Goal: Task Accomplishment & Management: Complete application form

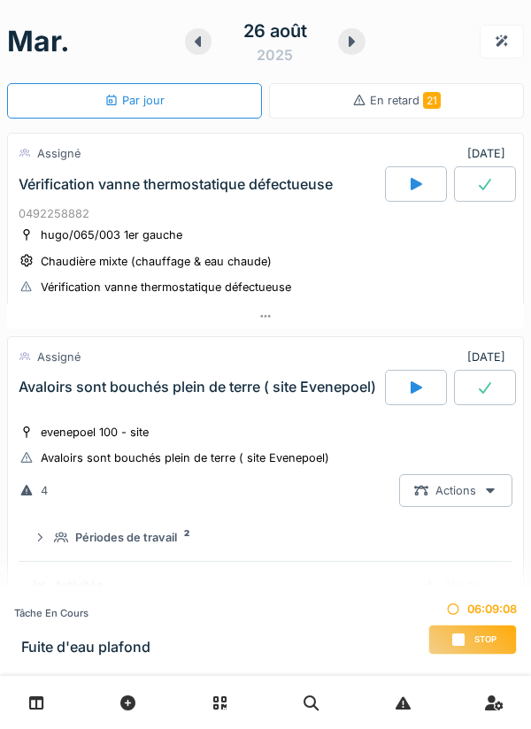
scroll to position [266, 0]
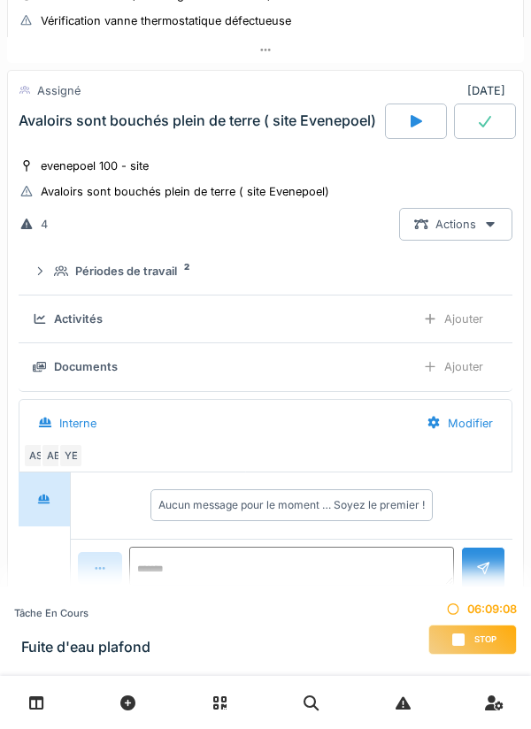
click at [482, 642] on span "Stop" at bounding box center [485, 640] width 22 height 12
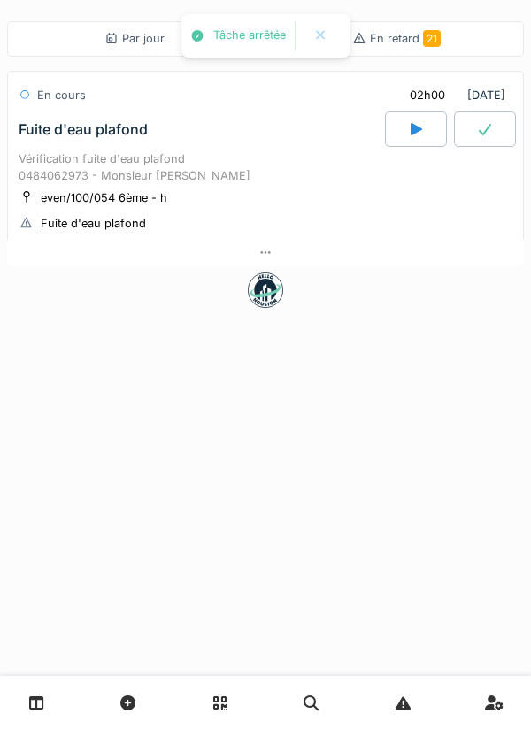
scroll to position [0, 0]
click at [249, 171] on div "Vérification fuite d'eau plafond 0484062973 - Monsieur [PERSON_NAME]" at bounding box center [266, 167] width 494 height 34
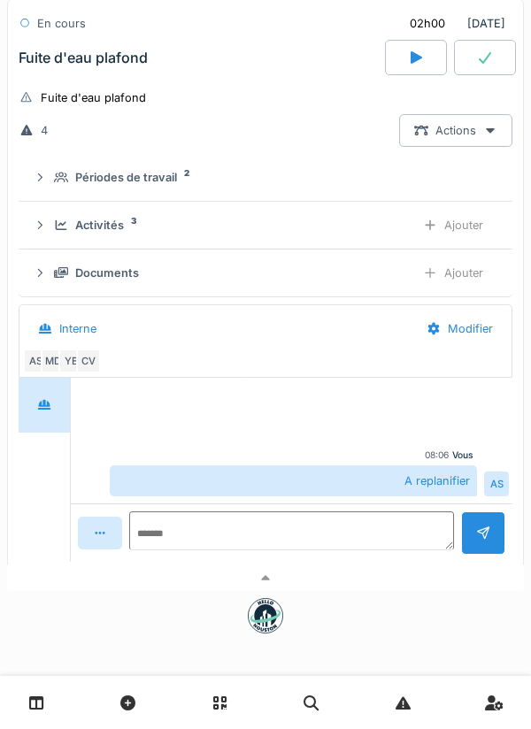
scroll to position [136, 0]
click at [122, 273] on div "Documents" at bounding box center [107, 273] width 64 height 17
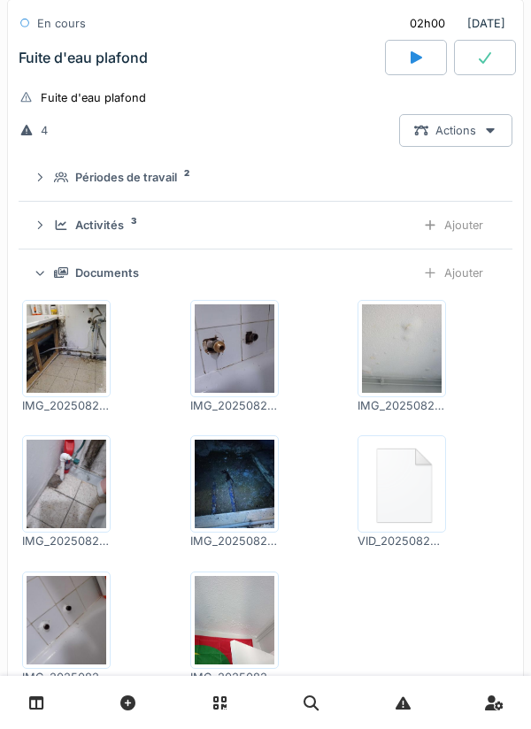
click at [449, 264] on div "Ajouter" at bounding box center [453, 273] width 90 height 33
click at [474, 260] on div "Ajouter" at bounding box center [453, 273] width 90 height 33
click at [458, 267] on div "Ajouter" at bounding box center [453, 273] width 90 height 33
click at [466, 232] on div "Ajouter" at bounding box center [453, 225] width 90 height 33
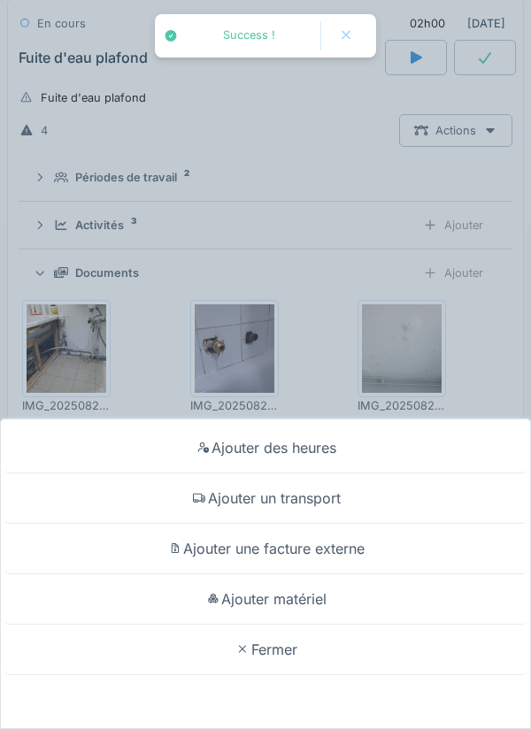
click at [335, 594] on div "Ajouter matériel" at bounding box center [265, 599] width 522 height 50
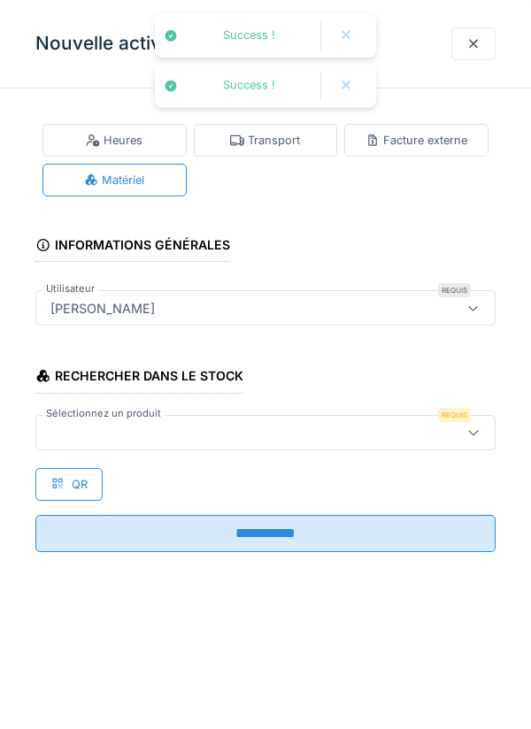
click at [334, 429] on div at bounding box center [236, 432] width 386 height 19
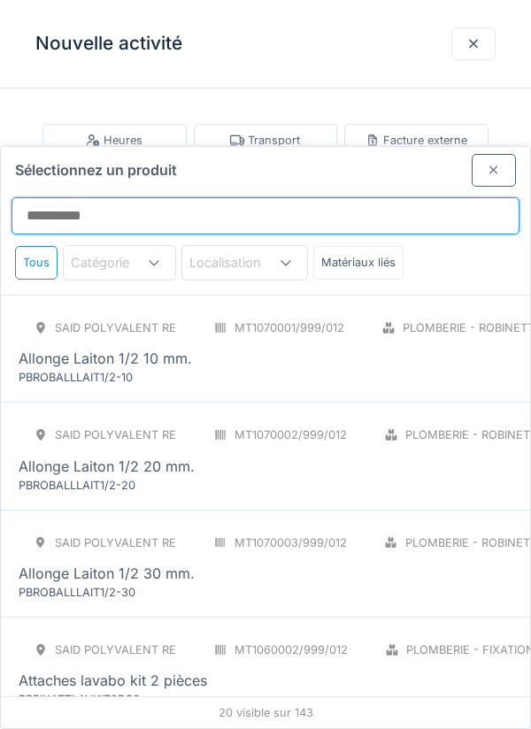
click at [443, 197] on input "Sélectionnez un produit" at bounding box center [266, 215] width 508 height 37
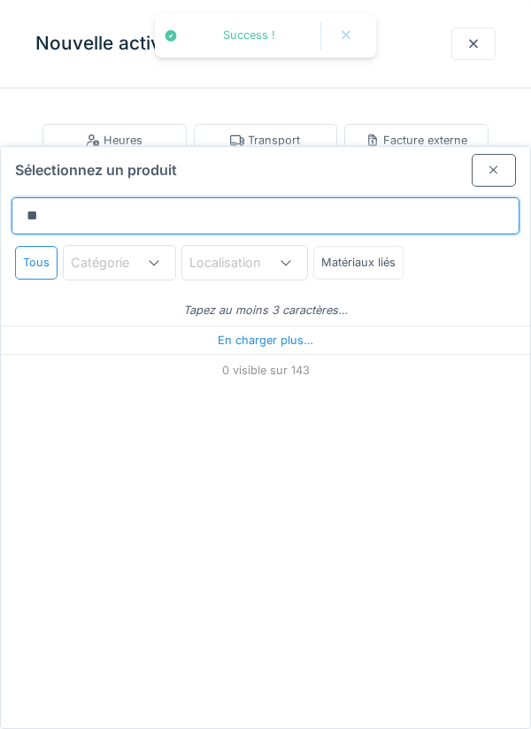
type input "*"
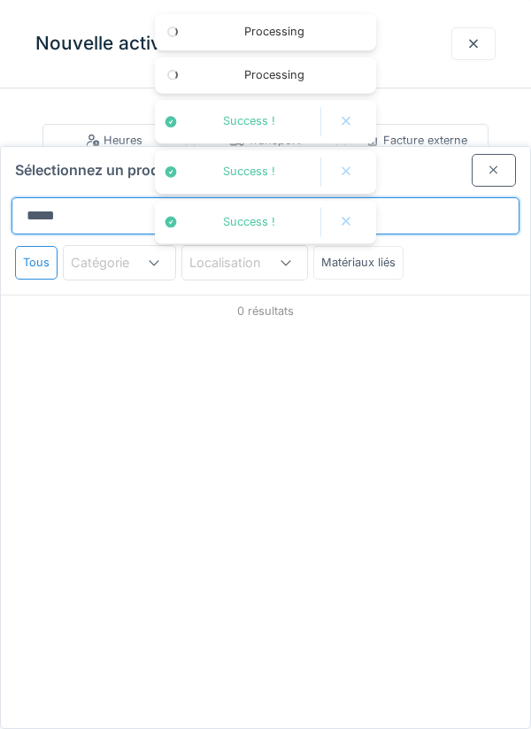
scroll to position [0, 0]
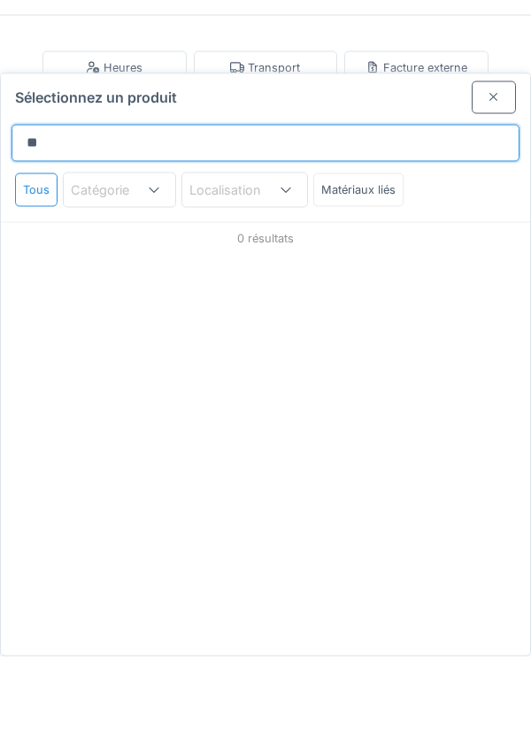
type input "*"
type input "***"
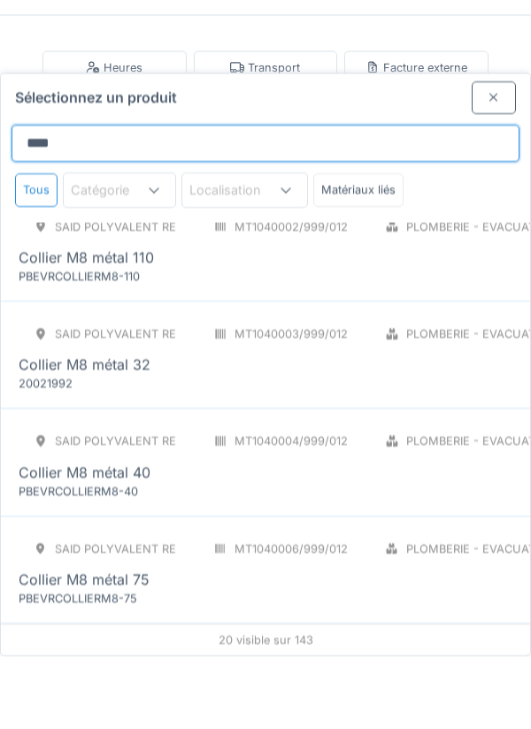
scroll to position [1626, 0]
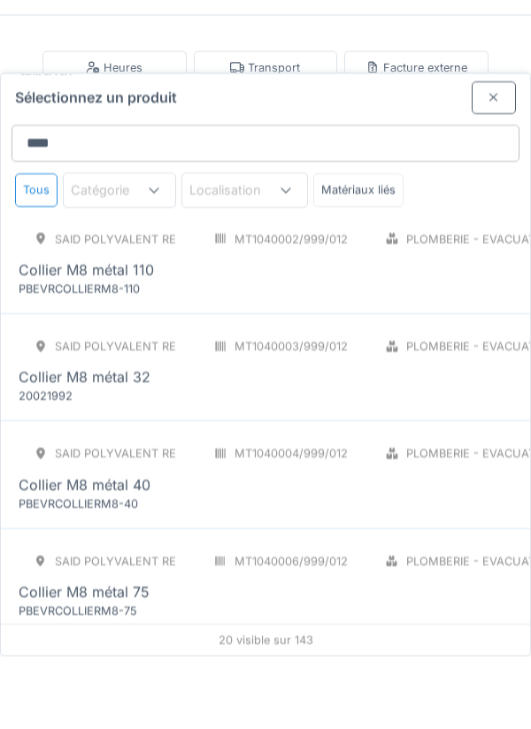
click at [480, 154] on div at bounding box center [494, 170] width 44 height 33
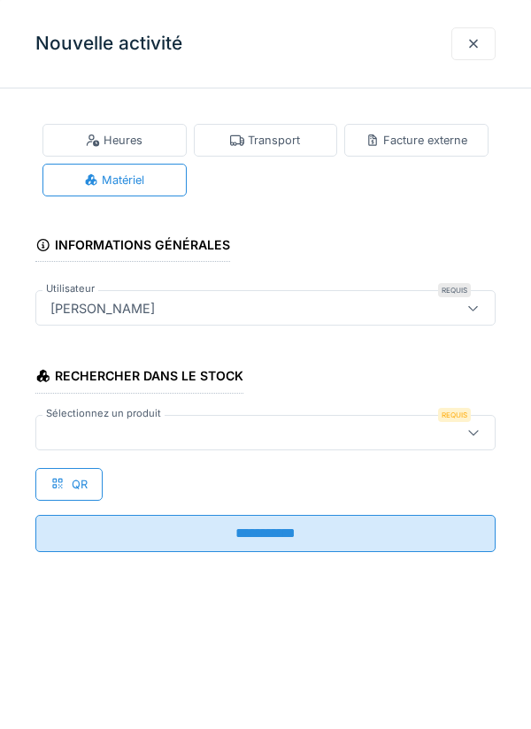
click at [263, 444] on div at bounding box center [265, 432] width 460 height 35
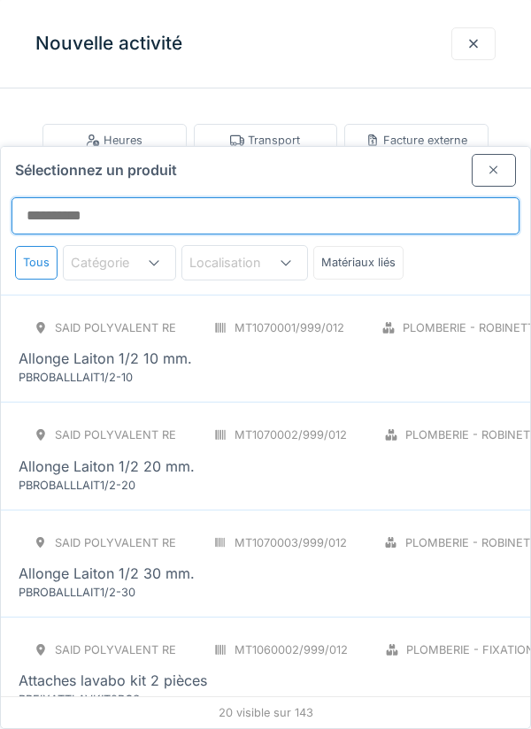
click at [369, 197] on input "Sélectionnez un produit" at bounding box center [266, 215] width 508 height 37
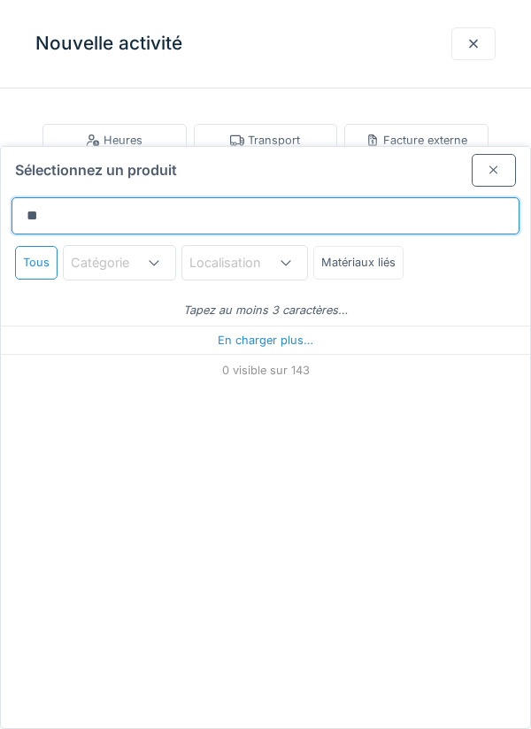
type input "**"
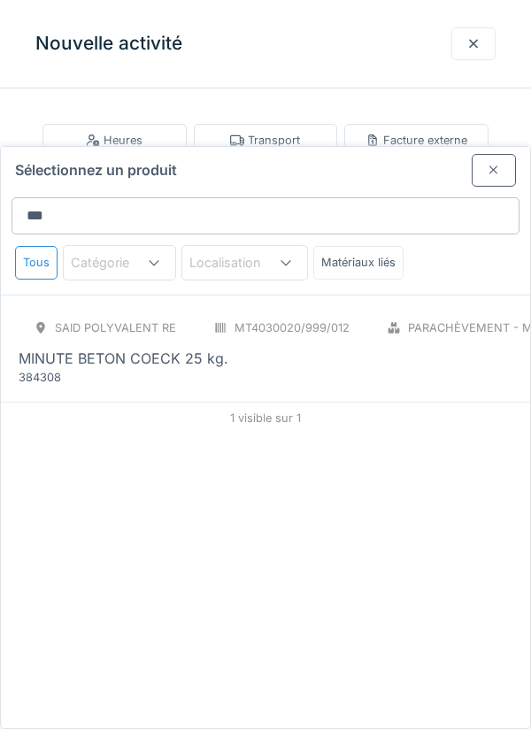
click at [392, 348] on div "MINUTE BETON COECK 25 kg." at bounding box center [357, 358] width 677 height 21
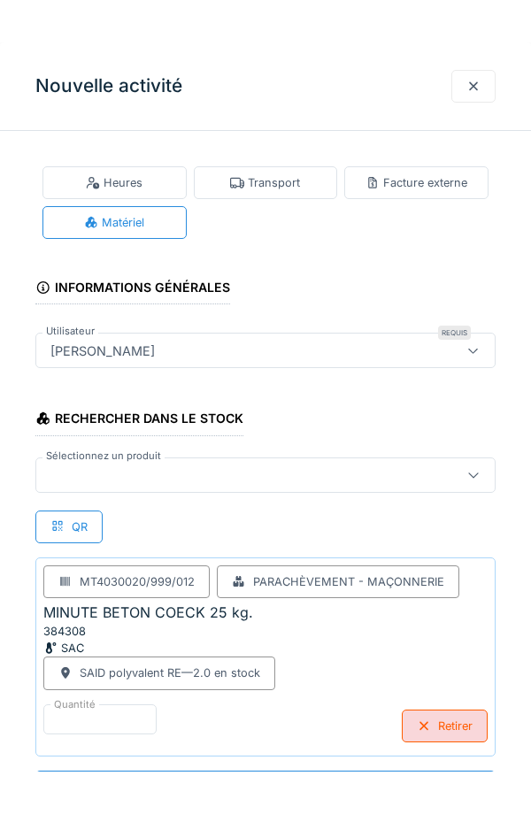
scroll to position [1, 0]
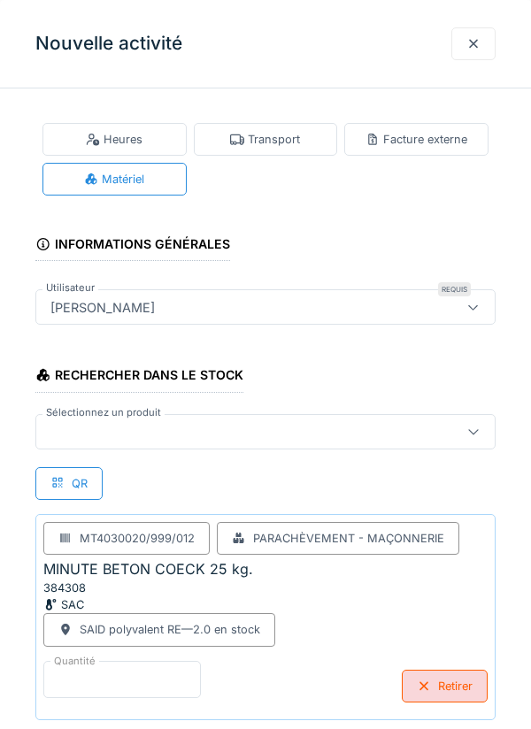
click at [170, 672] on input "*" at bounding box center [121, 679] width 157 height 37
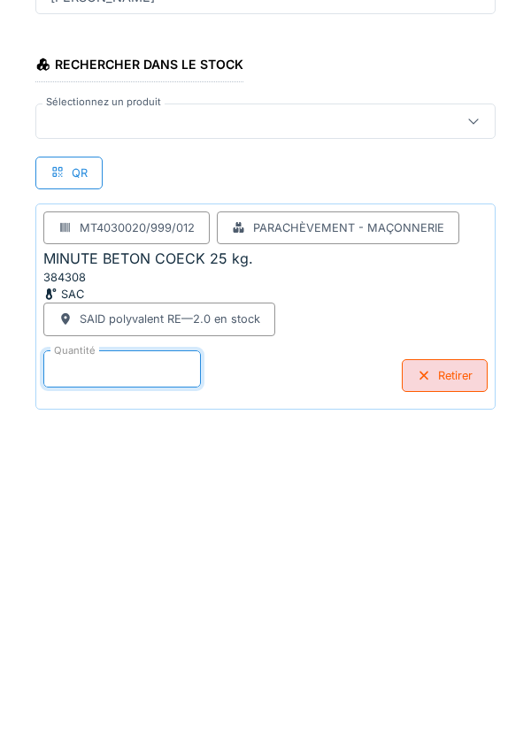
scroll to position [85, 0]
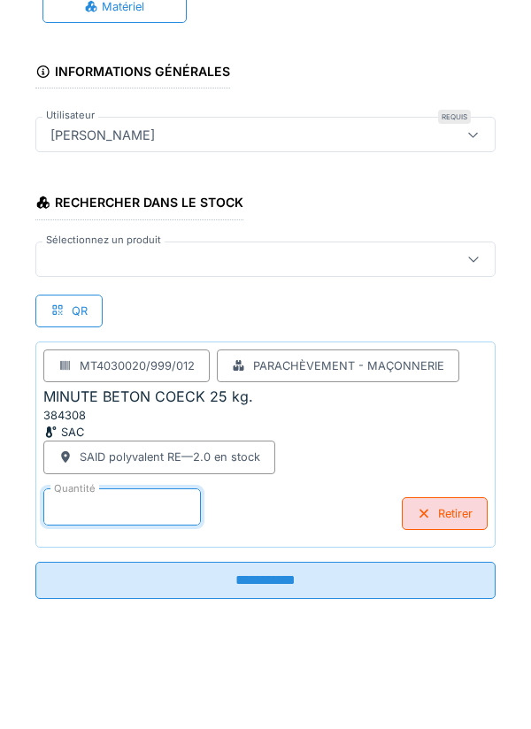
type input "*"
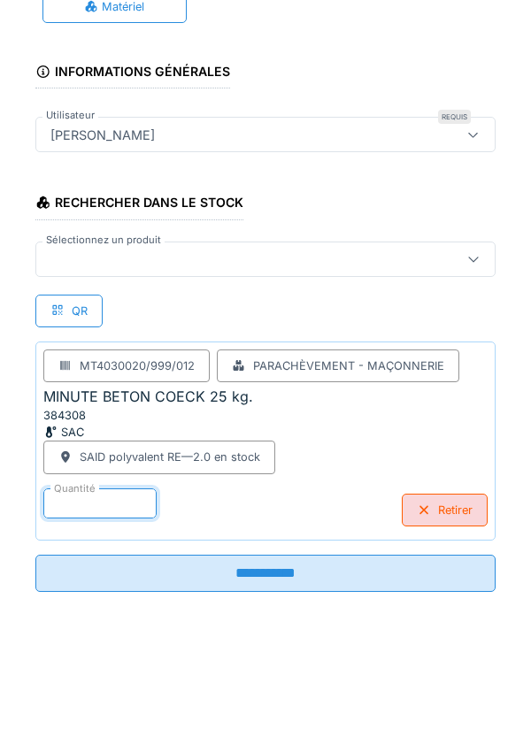
click at [335, 352] on div at bounding box center [236, 347] width 386 height 19
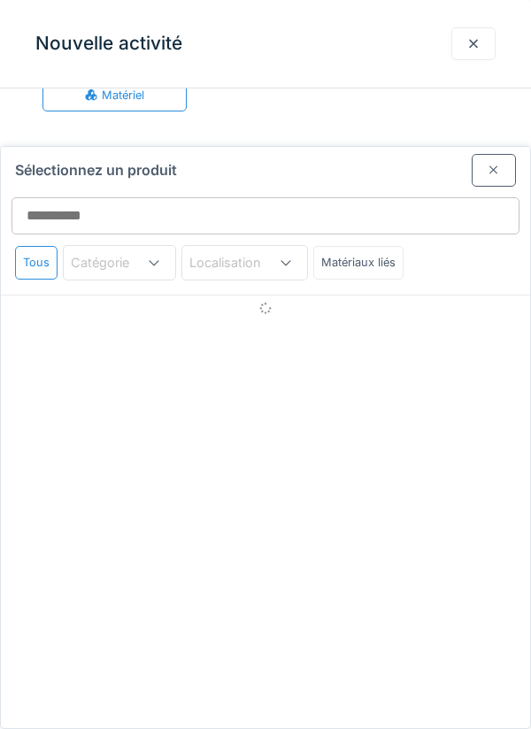
scroll to position [67, 0]
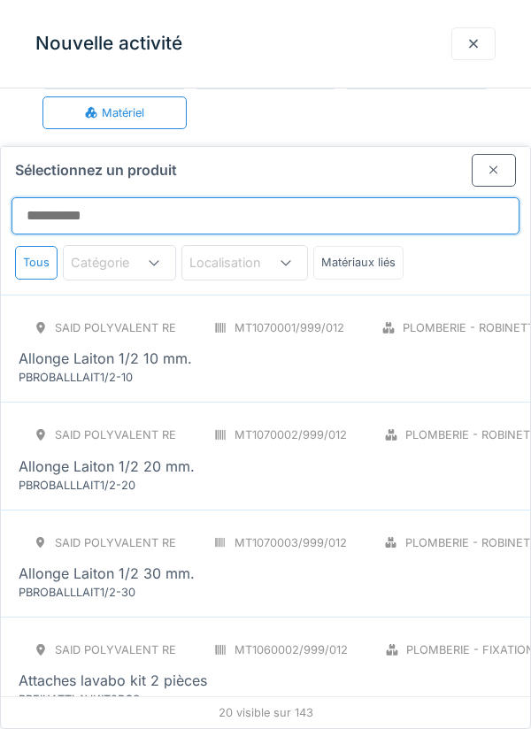
click at [332, 197] on input "Sélectionnez un produit" at bounding box center [266, 215] width 508 height 37
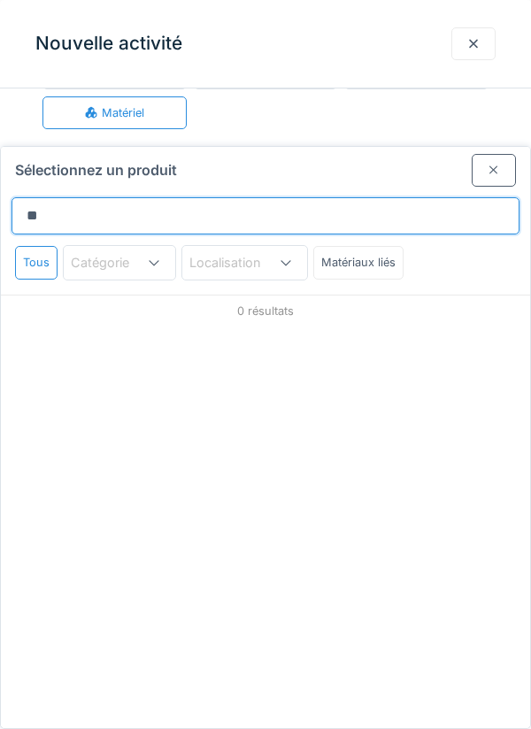
type input "*"
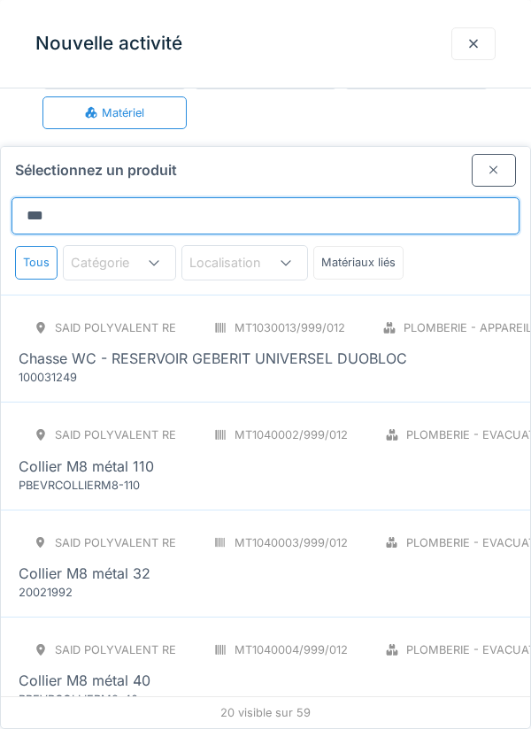
type input "****"
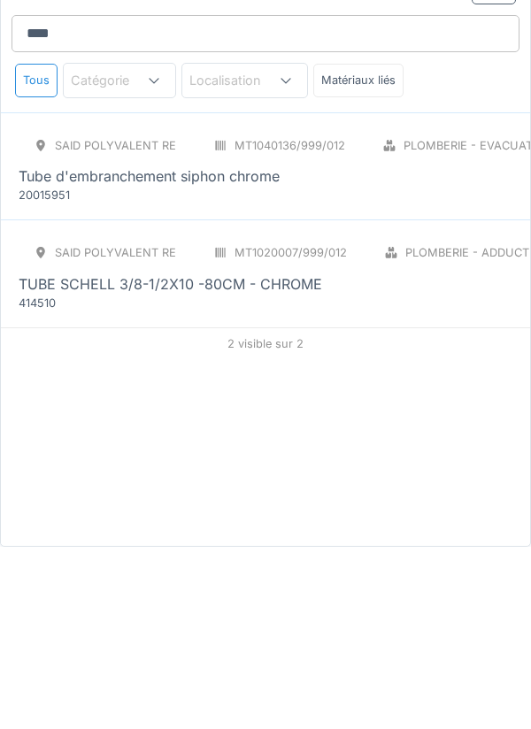
click at [398, 419] on div "SAID polyvalent RE MT1020007/999/012 Plomberie - Adduction tuyauterie [MEDICAL_…" at bounding box center [405, 456] width 772 height 74
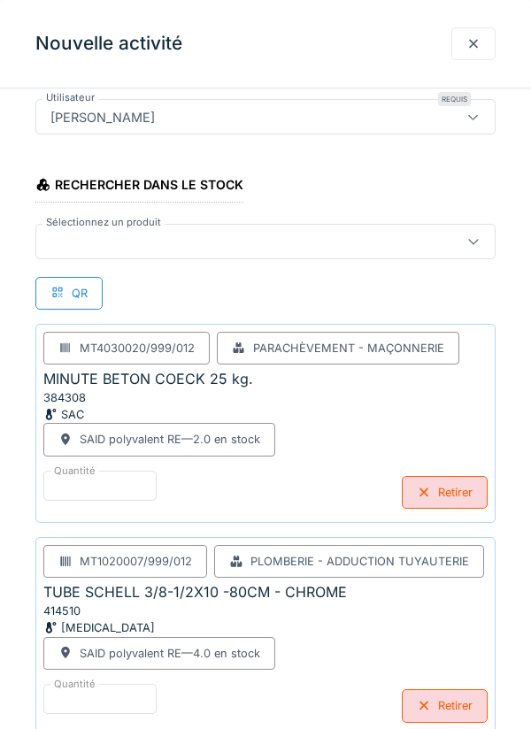
scroll to position [214, 0]
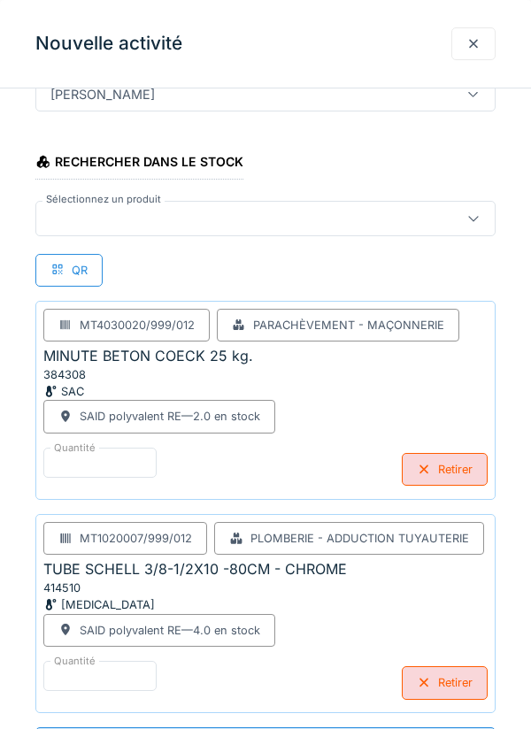
click at [400, 219] on div at bounding box center [236, 218] width 386 height 19
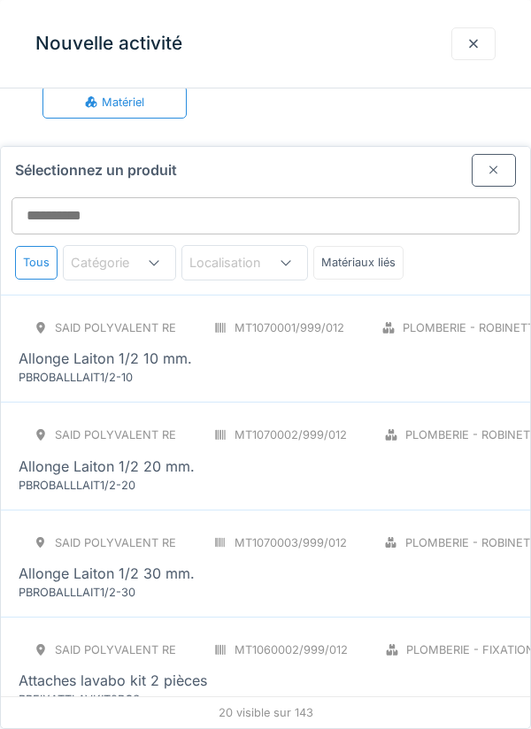
scroll to position [25, 0]
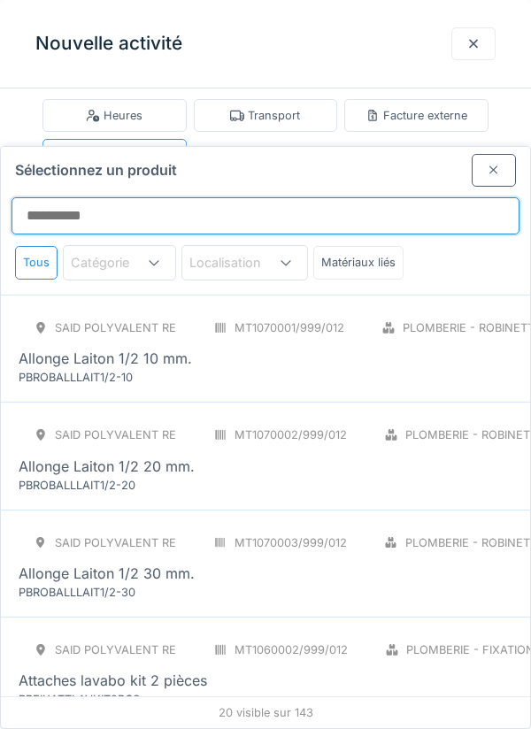
click at [426, 197] on input "Sélectionnez un produit" at bounding box center [266, 215] width 508 height 37
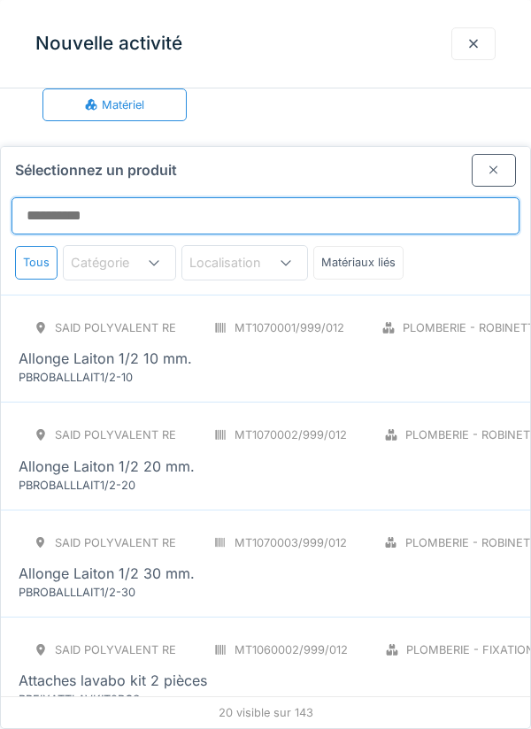
scroll to position [110, 0]
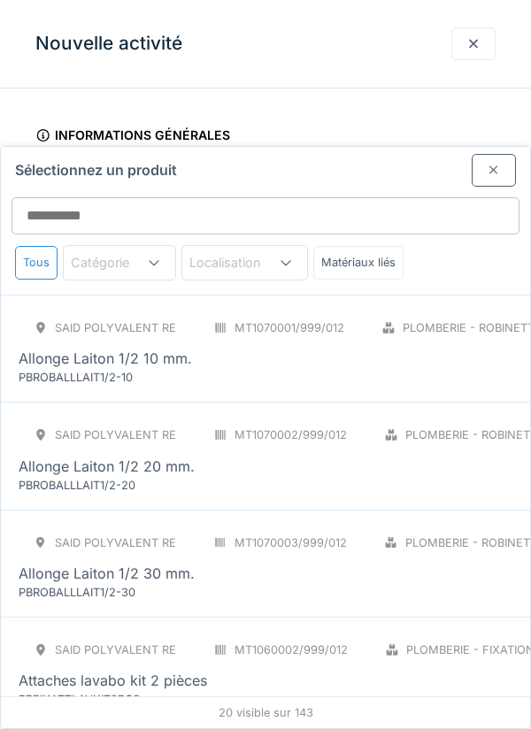
click at [486, 154] on div at bounding box center [494, 170] width 44 height 33
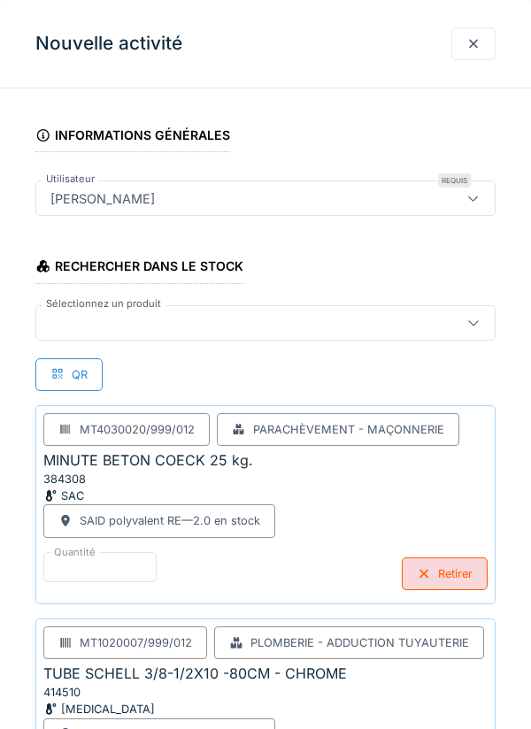
scroll to position [214, 0]
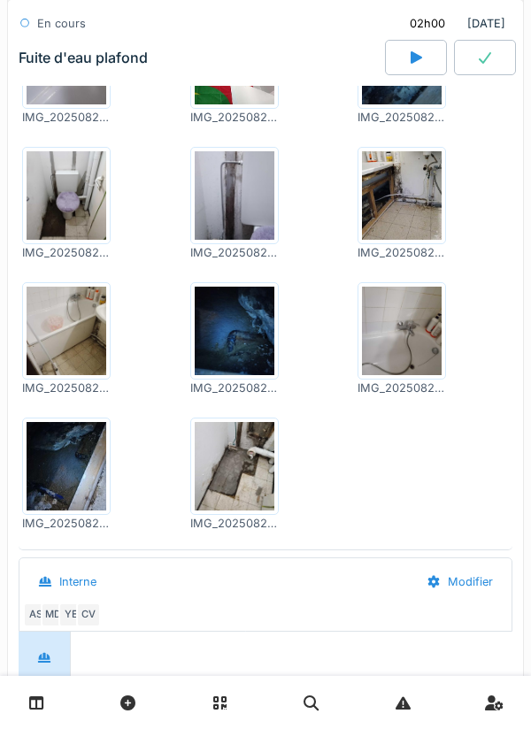
scroll to position [1168, 0]
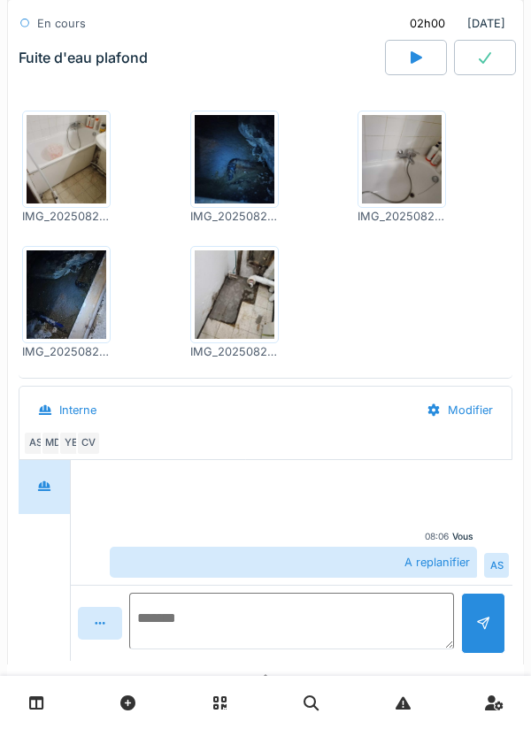
click at [331, 597] on textarea at bounding box center [291, 621] width 325 height 57
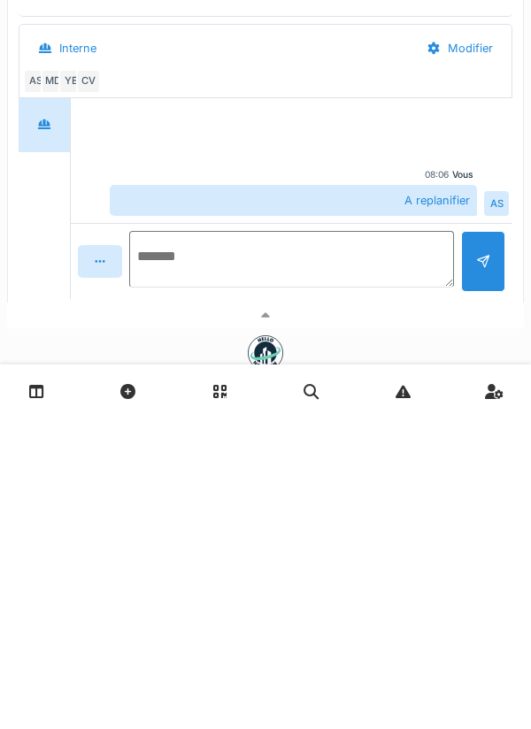
scroll to position [1217, 0]
click at [376, 578] on textarea at bounding box center [291, 571] width 325 height 57
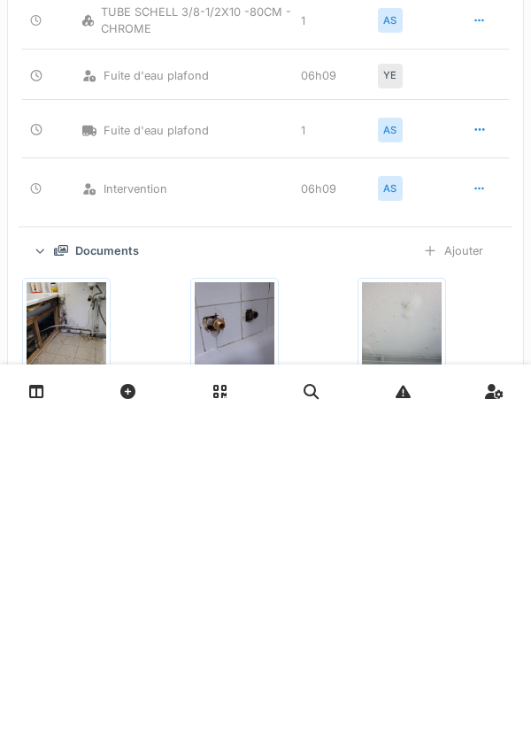
scroll to position [0, 0]
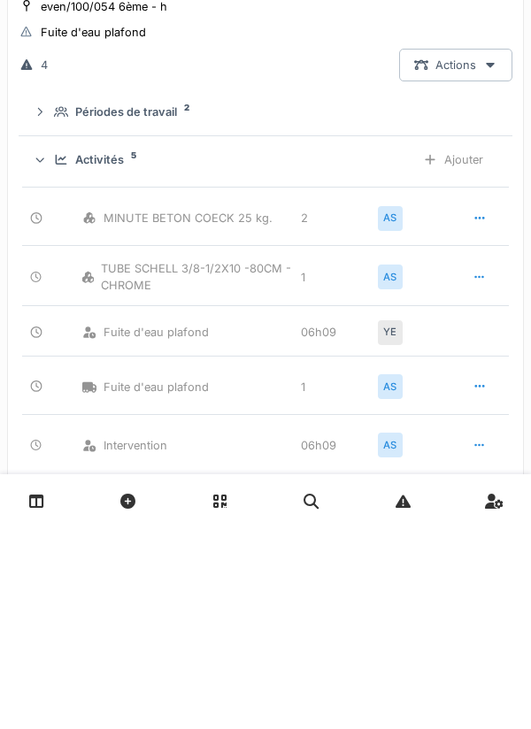
click at [442, 364] on div "Ajouter" at bounding box center [453, 361] width 90 height 33
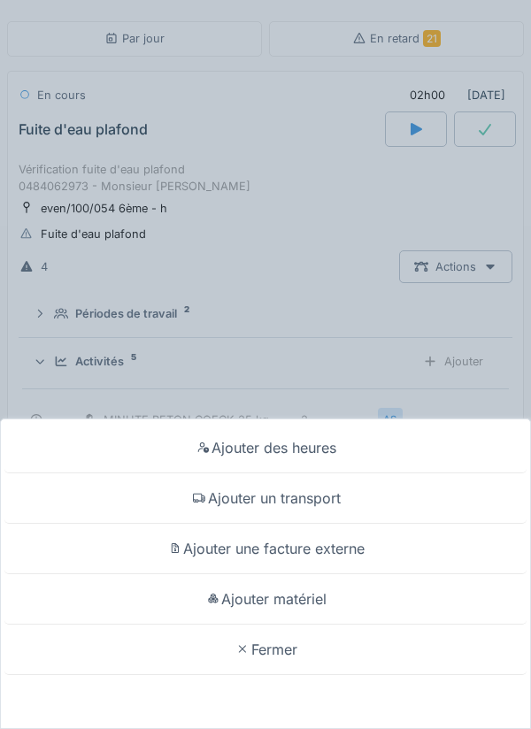
click at [327, 603] on div "Ajouter matériel" at bounding box center [265, 599] width 522 height 50
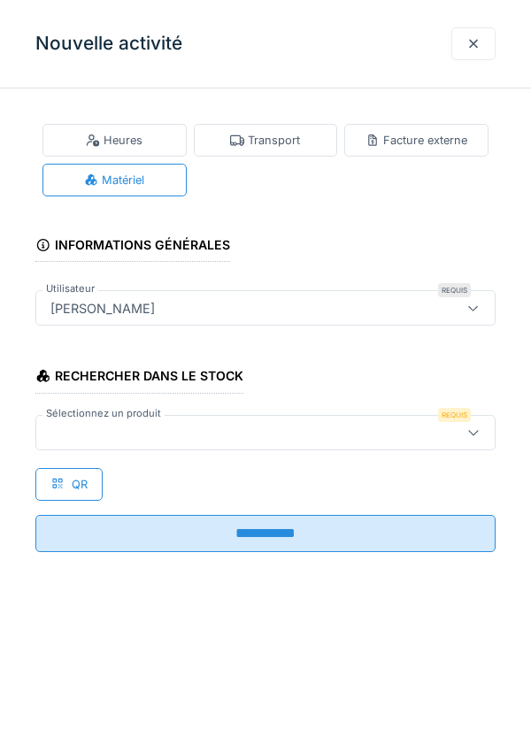
click at [288, 448] on div at bounding box center [265, 432] width 460 height 35
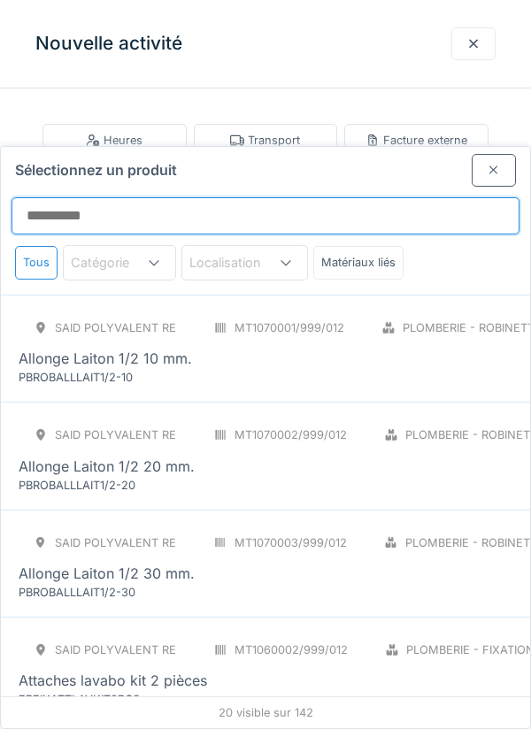
click at [367, 197] on input "Sélectionnez un produit" at bounding box center [266, 215] width 508 height 37
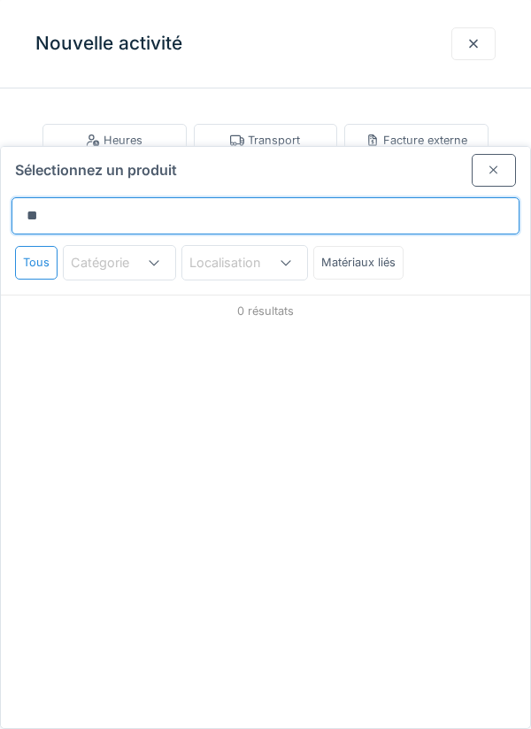
type input "*"
type input "**"
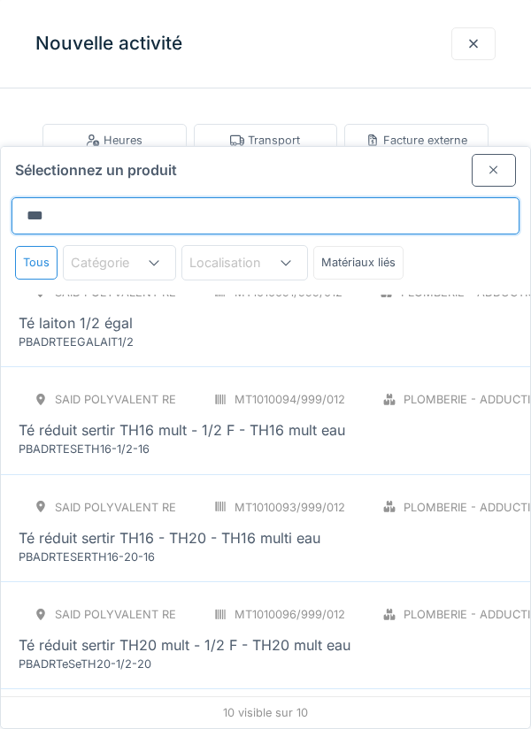
scroll to position [545, 0]
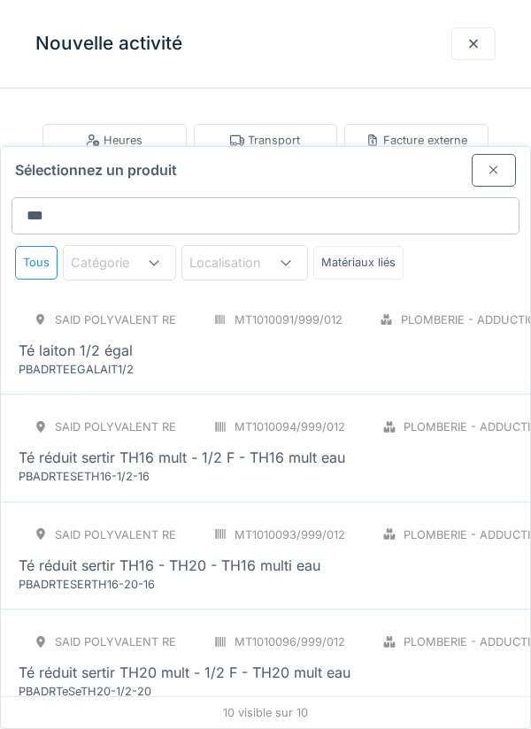
click at [333, 306] on div "SAID polyvalent RE MT1010091/999/012 Plomberie - Adduction raccord [MEDICAL_DAT…" at bounding box center [395, 340] width 752 height 74
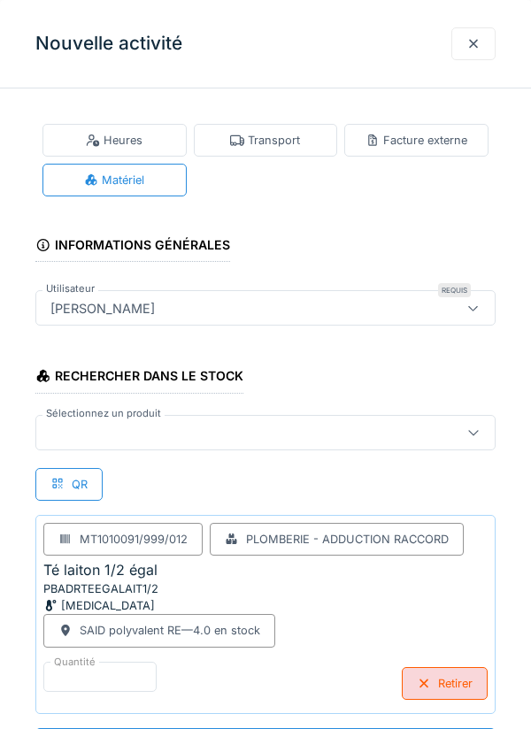
click at [100, 438] on div at bounding box center [236, 432] width 386 height 19
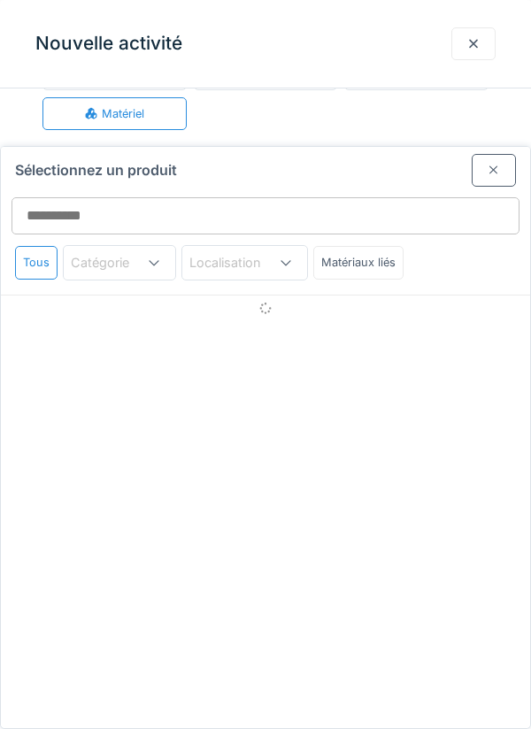
scroll to position [67, 0]
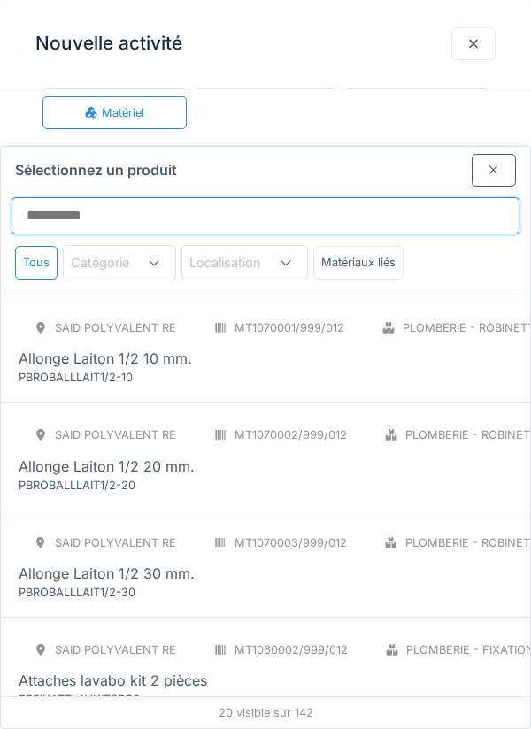
click at [388, 197] on input "Sélectionnez un produit" at bounding box center [266, 215] width 508 height 37
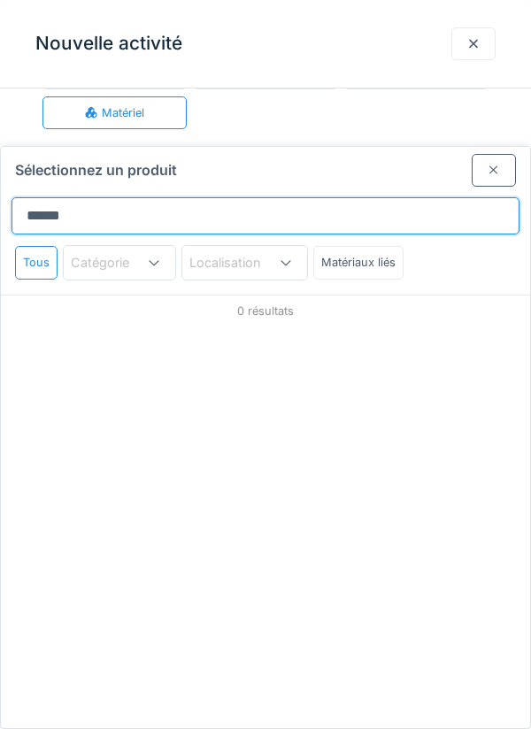
type input "*******"
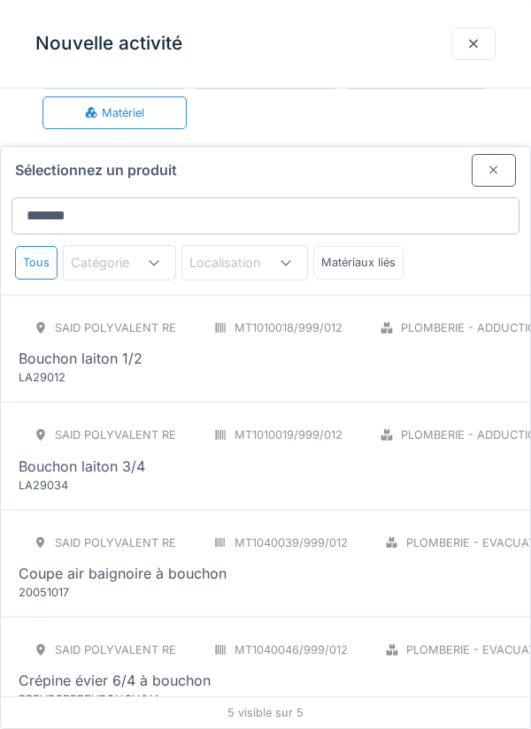
click at [49, 369] on div "LA29012" at bounding box center [125, 377] width 212 height 17
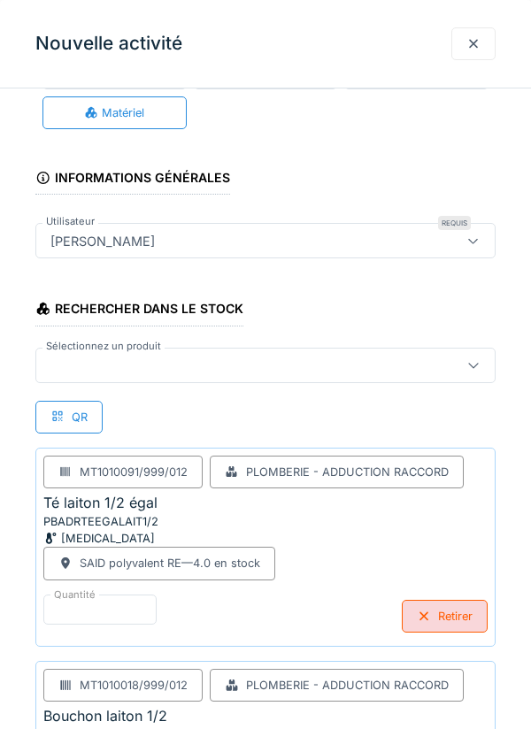
click at [278, 379] on div at bounding box center [265, 365] width 460 height 35
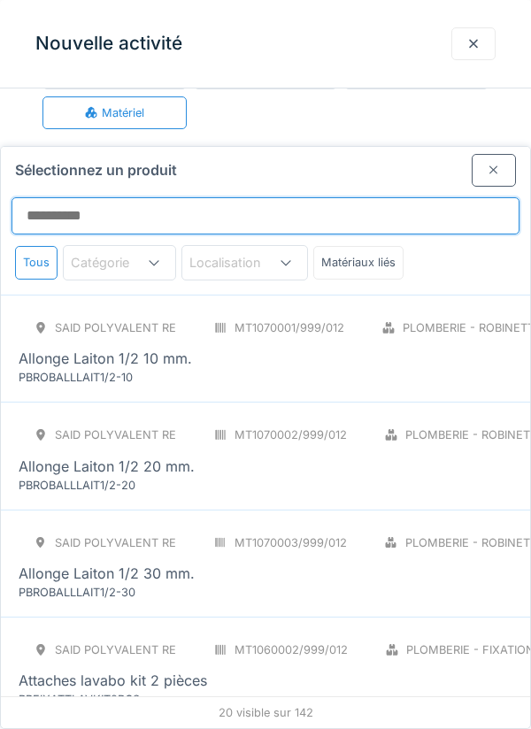
click at [394, 197] on input "Sélectionnez un produit" at bounding box center [266, 215] width 508 height 37
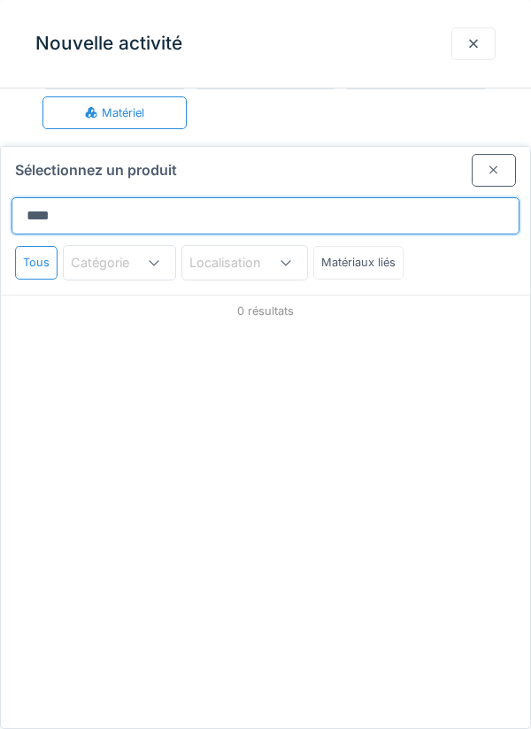
type input "*****"
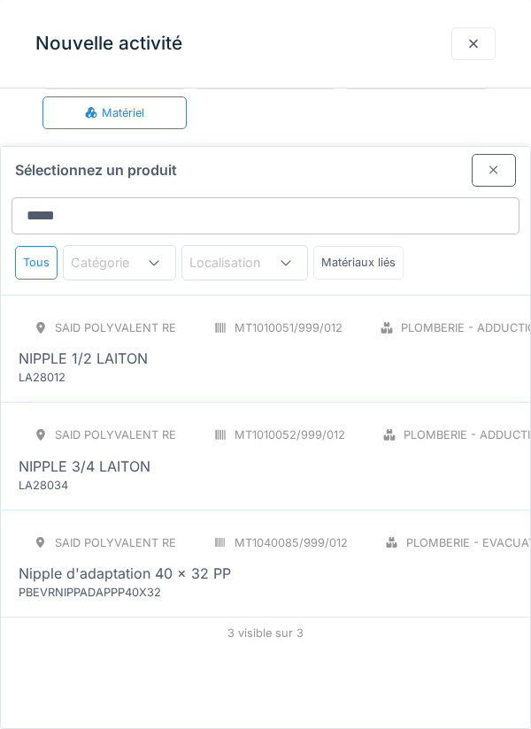
click at [388, 348] on div "NIPPLE 1/2 LAITON" at bounding box center [395, 358] width 752 height 21
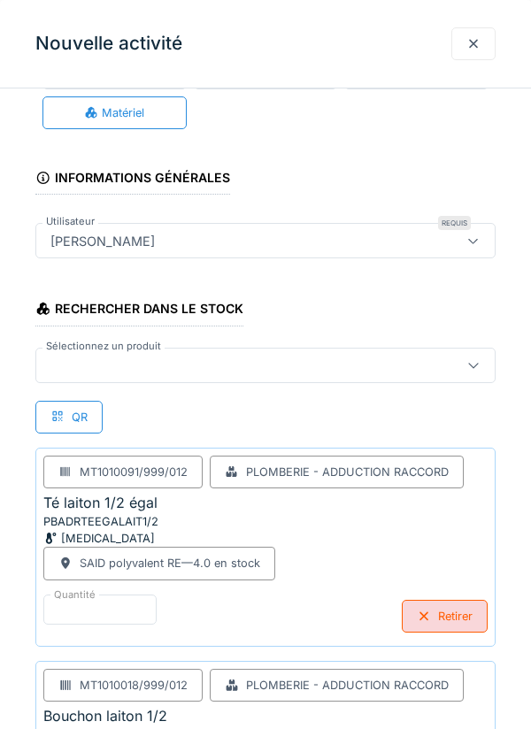
click at [357, 365] on div at bounding box center [236, 365] width 386 height 19
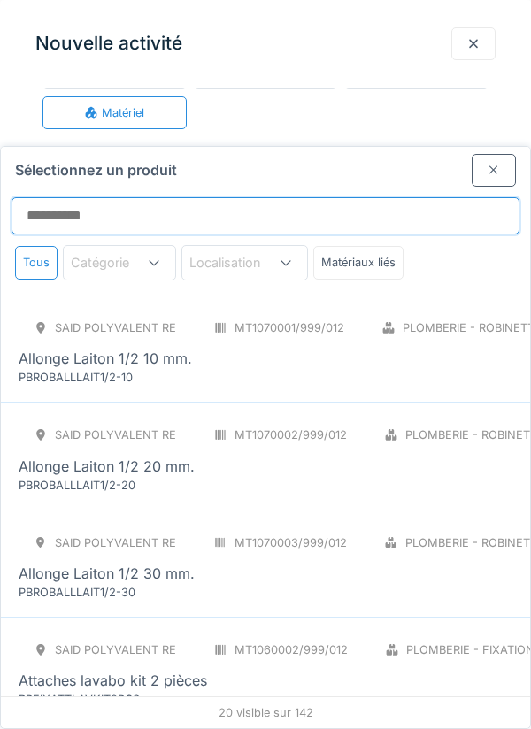
click at [423, 197] on input "Sélectionnez un produit" at bounding box center [266, 215] width 508 height 37
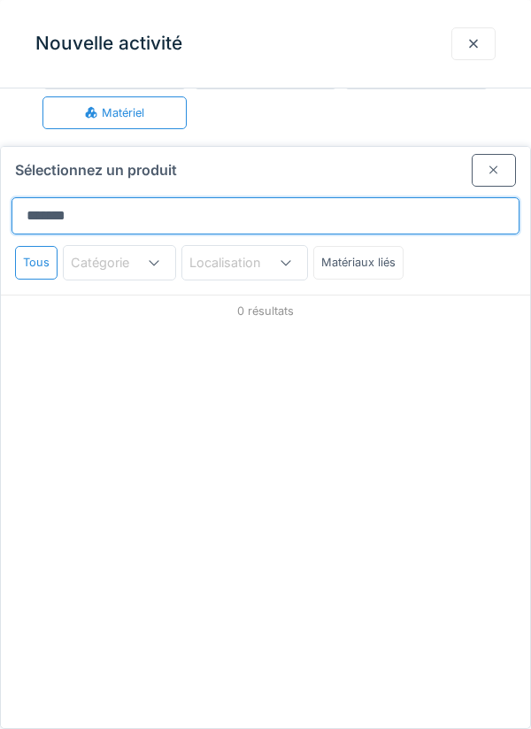
type input "*******"
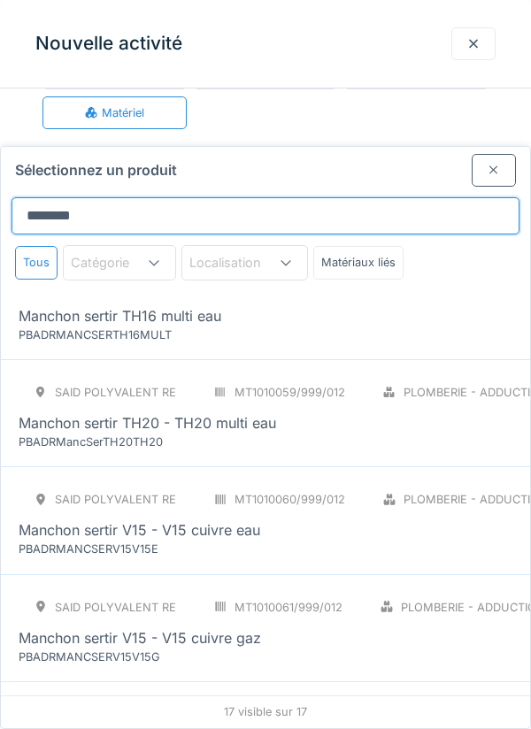
scroll to position [1003, 0]
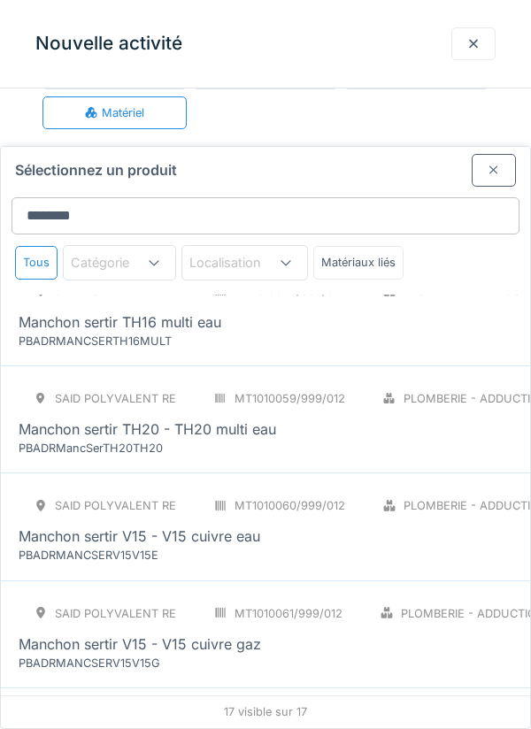
click at [411, 274] on div "SAID polyvalent RE MT1010058/999/012 Plomberie - Adduction raccord [MEDICAL_DAT…" at bounding box center [396, 311] width 755 height 74
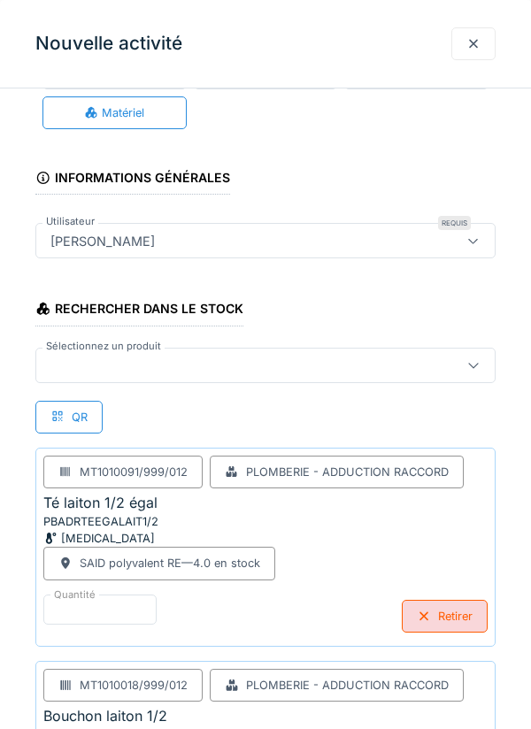
click at [322, 374] on div at bounding box center [265, 365] width 460 height 35
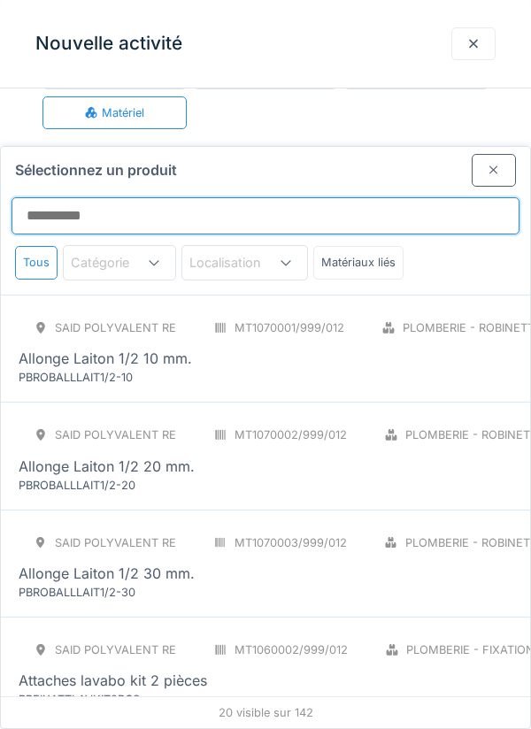
click at [396, 197] on input "Sélectionnez un produit" at bounding box center [266, 215] width 508 height 37
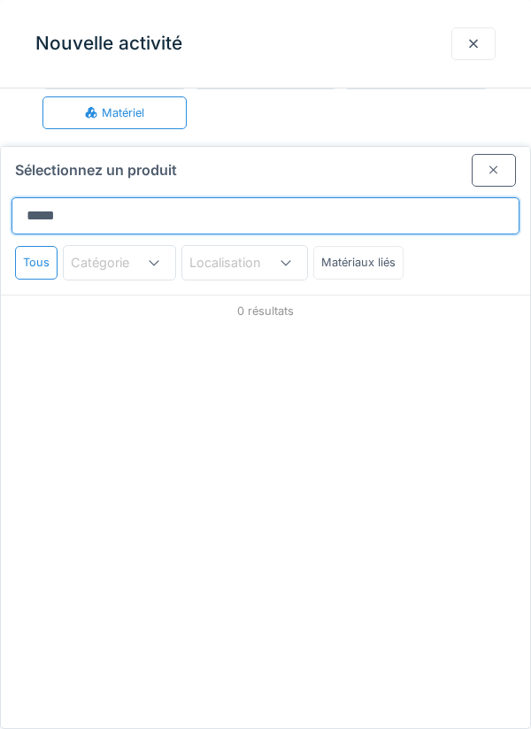
type input "******"
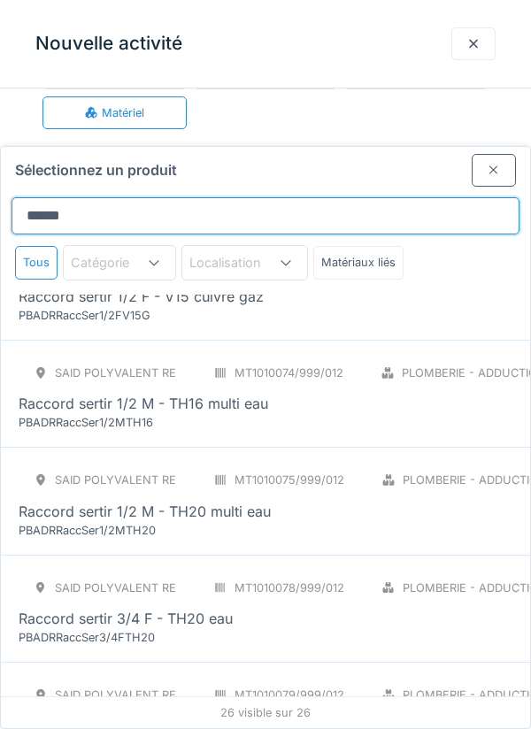
scroll to position [1707, 0]
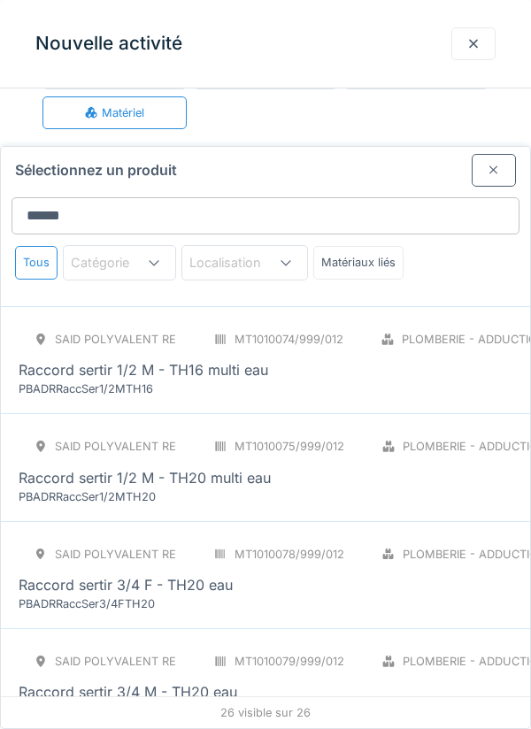
click at [364, 359] on div "Raccord sertir 1/2 M - TH16 multi eau" at bounding box center [395, 369] width 753 height 21
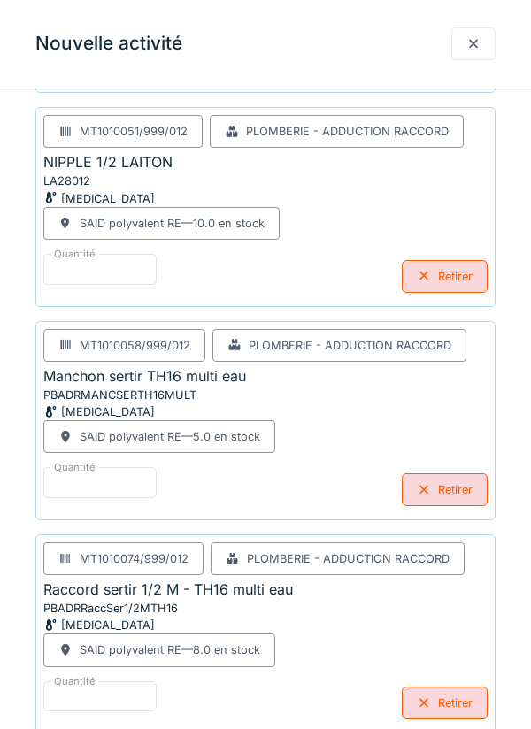
scroll to position [855, 0]
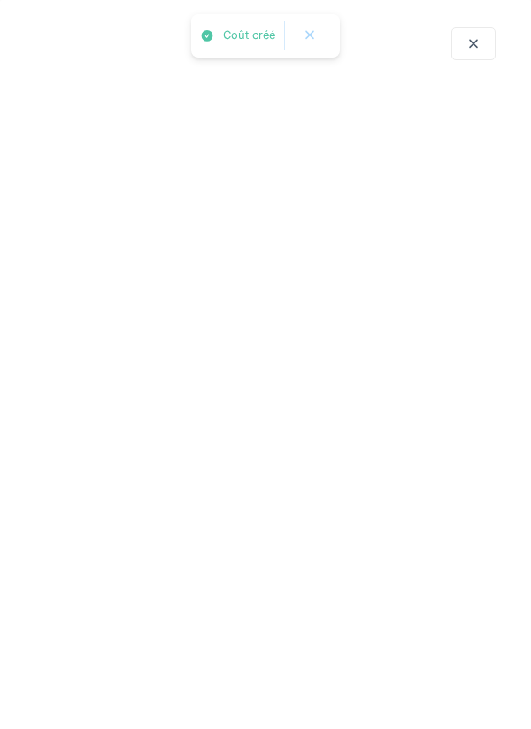
scroll to position [0, 0]
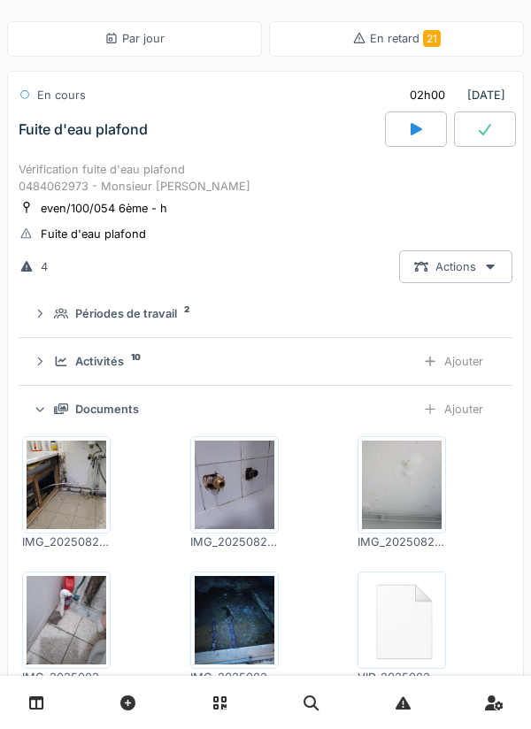
click at [445, 368] on div "Ajouter" at bounding box center [453, 361] width 90 height 33
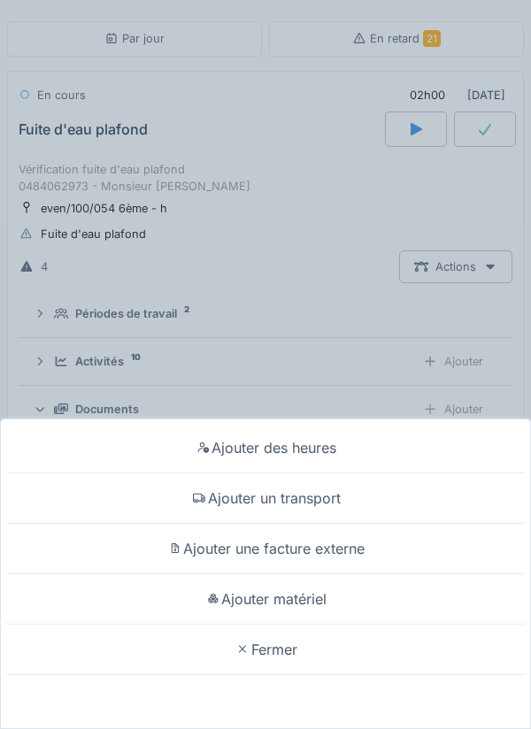
click at [392, 365] on div "Ajouter des heures Ajouter un transport Ajouter une facture externe Ajouter mat…" at bounding box center [265, 364] width 531 height 729
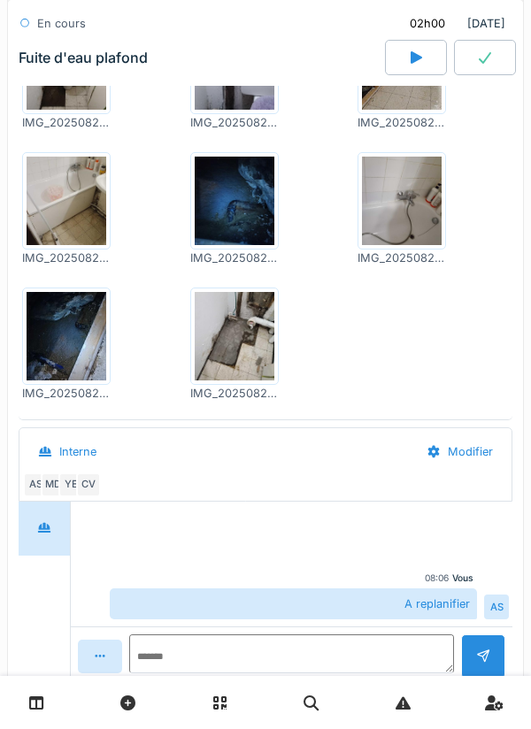
scroll to position [1547, 0]
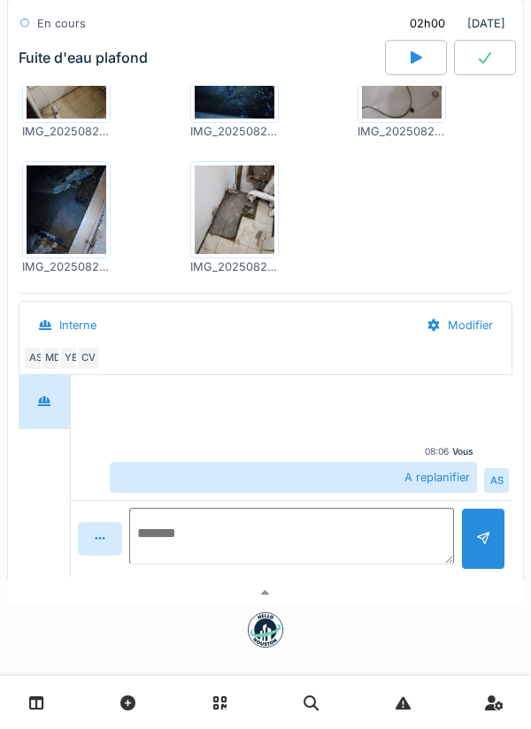
click at [358, 547] on textarea at bounding box center [291, 536] width 325 height 57
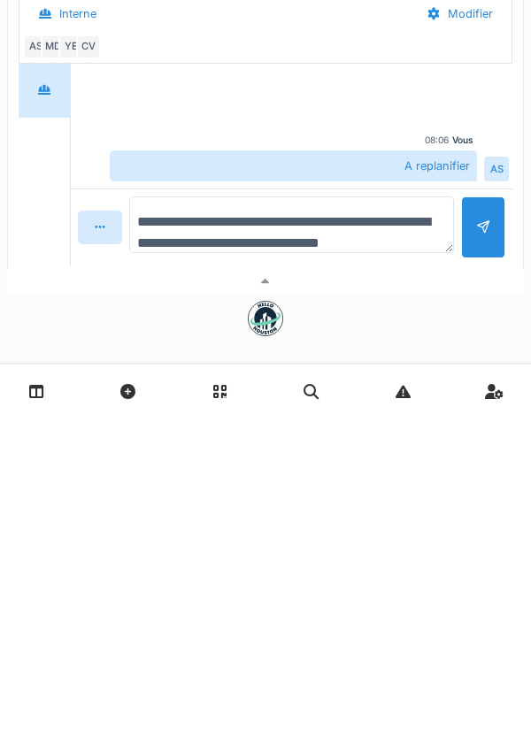
click at [246, 556] on textarea "**********" at bounding box center [291, 536] width 325 height 57
click at [429, 556] on textarea "**********" at bounding box center [291, 536] width 325 height 57
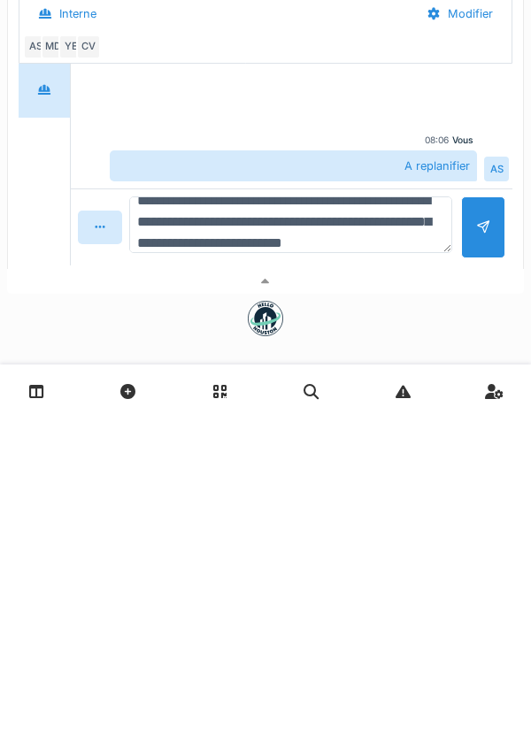
scroll to position [42, 0]
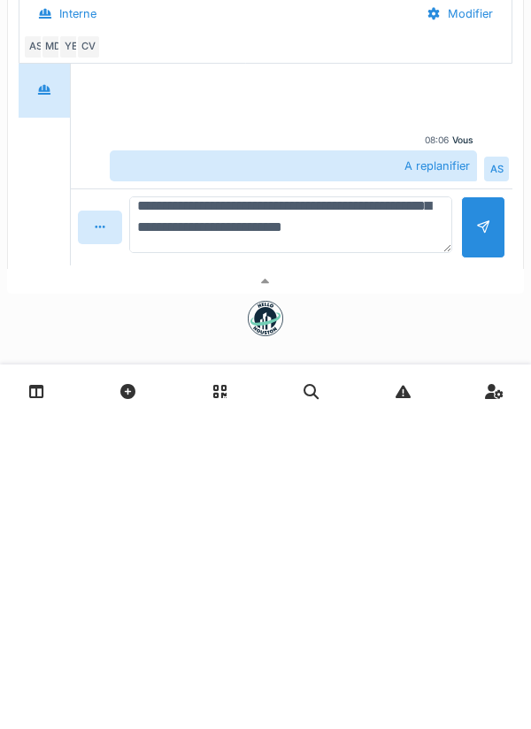
type textarea "**********"
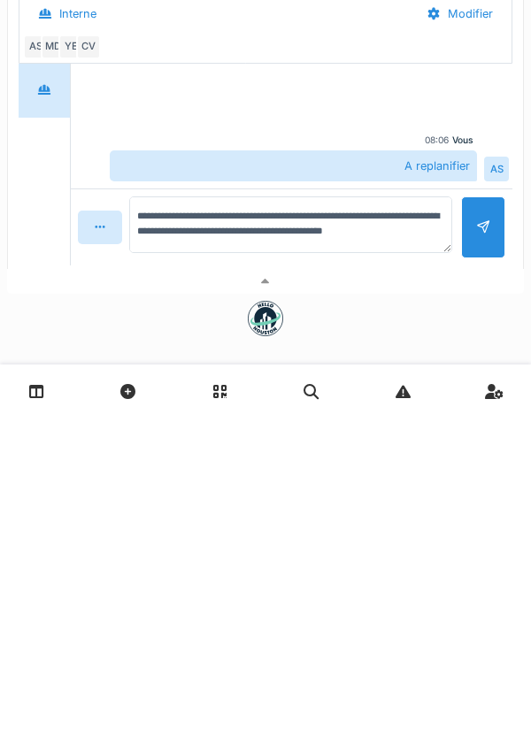
click at [476, 544] on div at bounding box center [483, 538] width 14 height 17
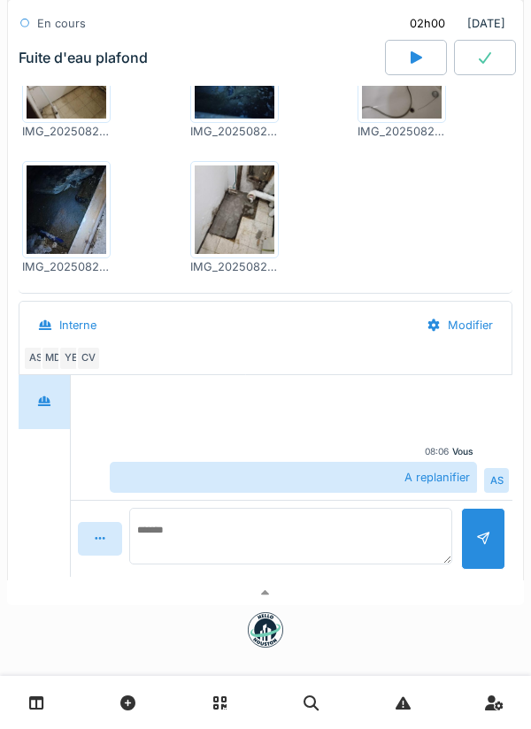
scroll to position [0, 0]
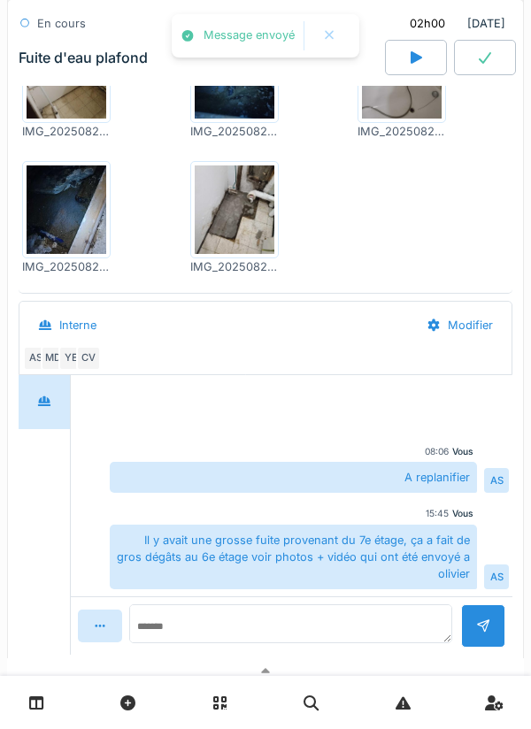
click at [388, 527] on div "Il y avait une grosse fuite provenant du 7e étage, ça a fait de gros dégâts au …" at bounding box center [293, 557] width 367 height 65
click at [358, 631] on textarea at bounding box center [290, 623] width 323 height 39
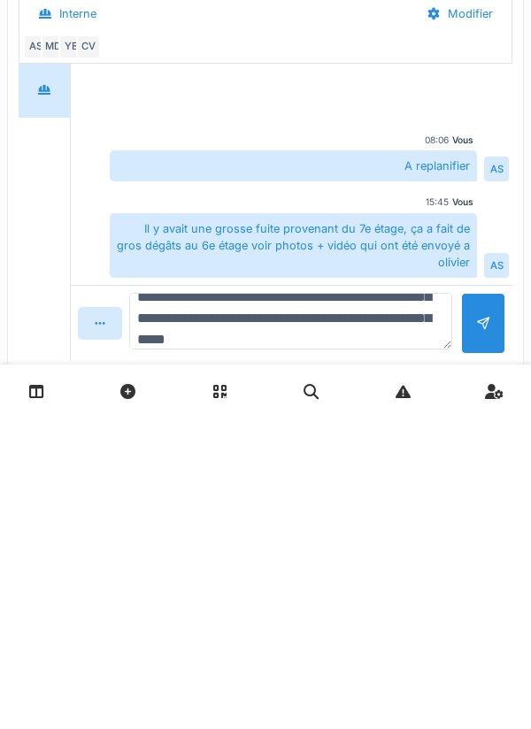
scroll to position [85, 0]
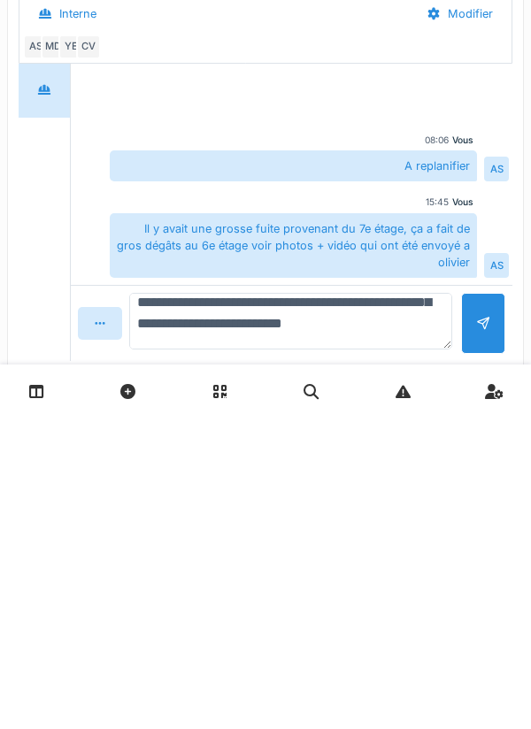
click at [315, 634] on textarea "**********" at bounding box center [290, 632] width 323 height 57
click at [365, 651] on textarea "**********" at bounding box center [290, 632] width 323 height 57
type textarea "**********"
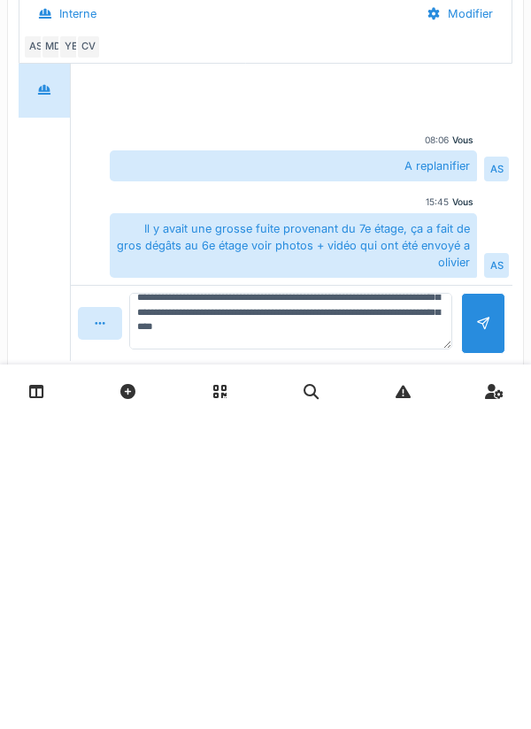
click at [482, 640] on div at bounding box center [483, 634] width 14 height 17
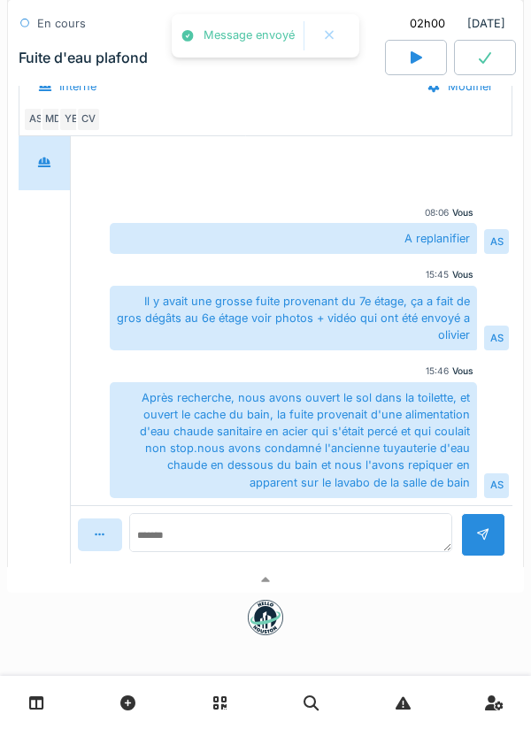
scroll to position [1784, 0]
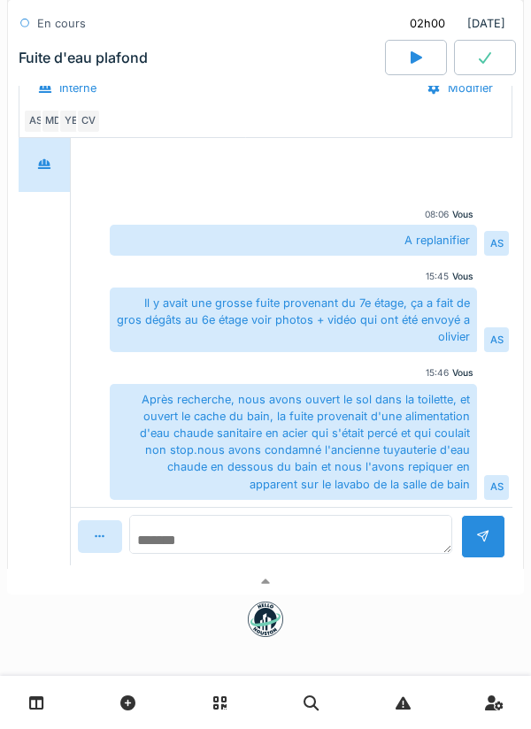
click at [372, 541] on textarea at bounding box center [290, 534] width 323 height 39
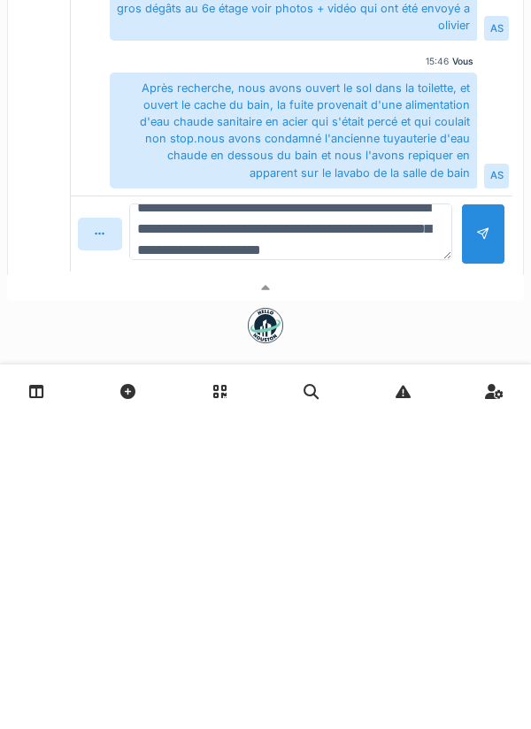
scroll to position [42, 0]
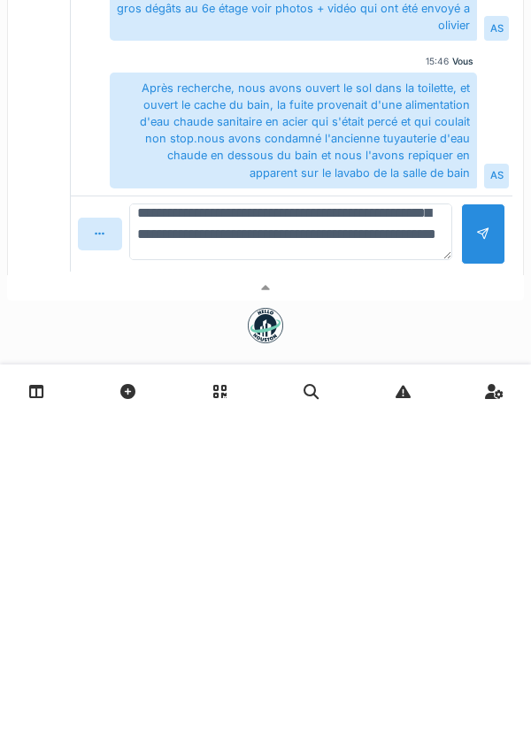
type textarea "**********"
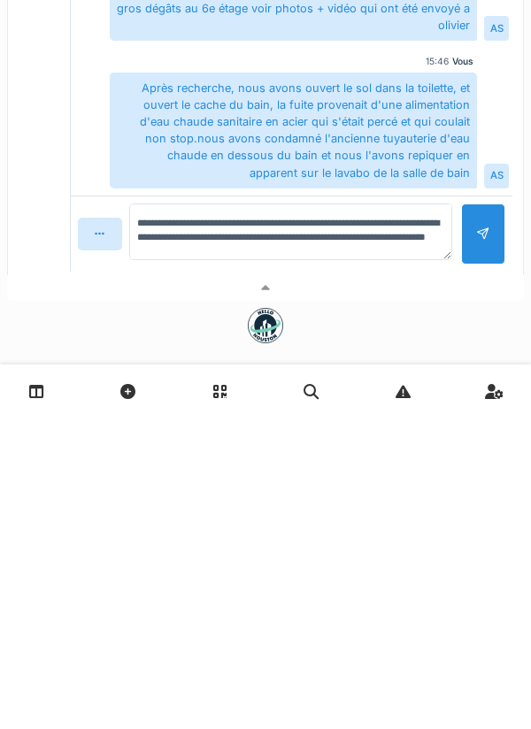
click at [476, 541] on div at bounding box center [483, 545] width 14 height 17
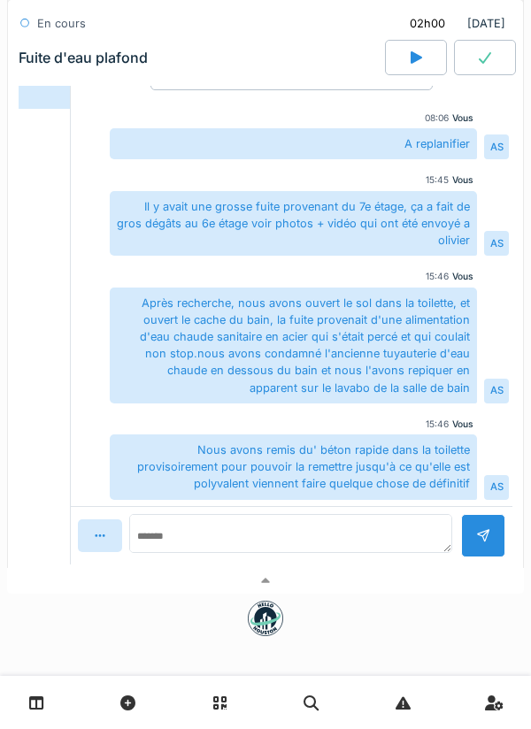
scroll to position [1871, 0]
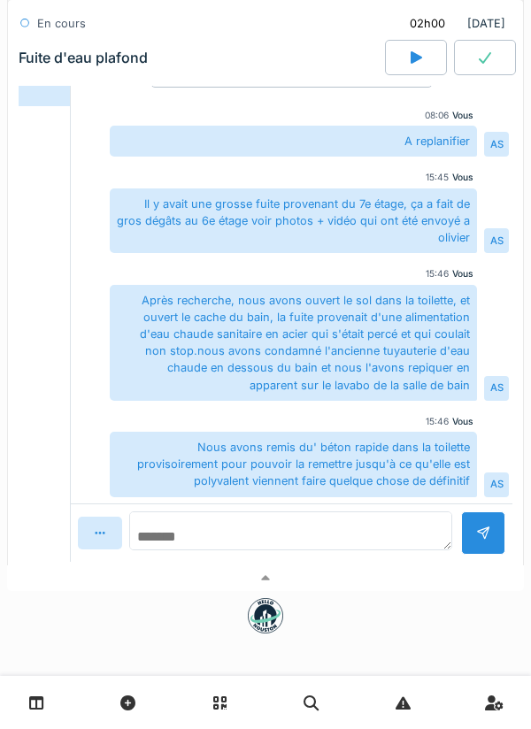
click at [161, 535] on textarea at bounding box center [290, 530] width 323 height 39
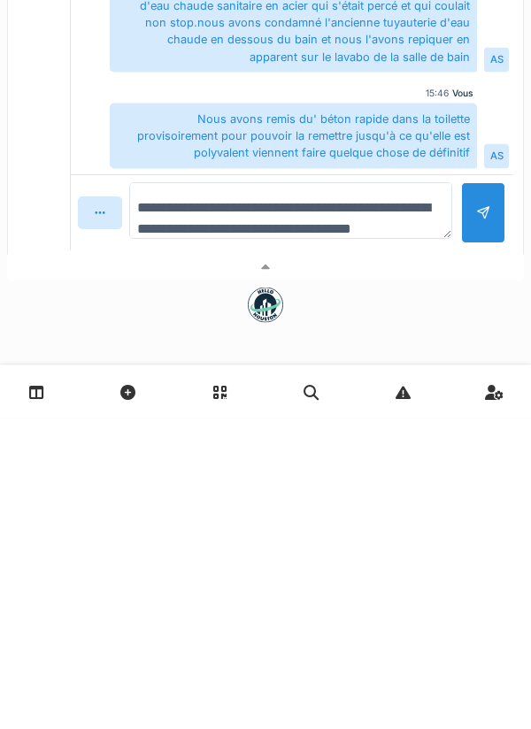
scroll to position [20, 0]
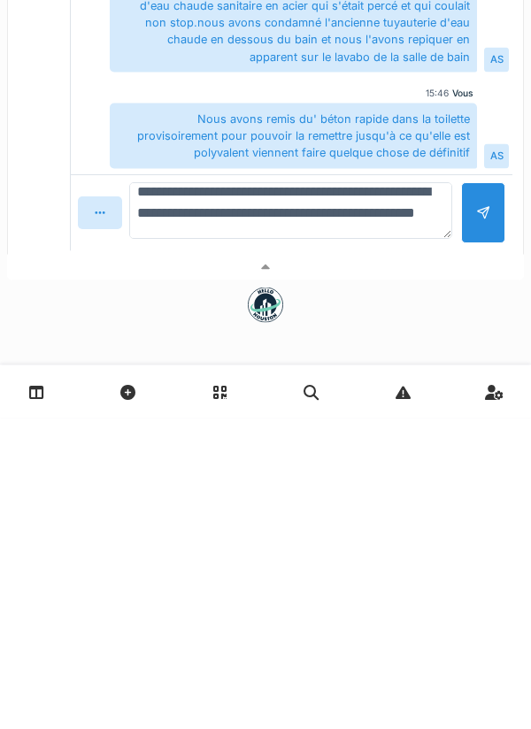
click at [334, 520] on textarea "**********" at bounding box center [290, 522] width 323 height 57
click at [348, 523] on textarea "**********" at bounding box center [290, 522] width 323 height 57
type textarea "**********"
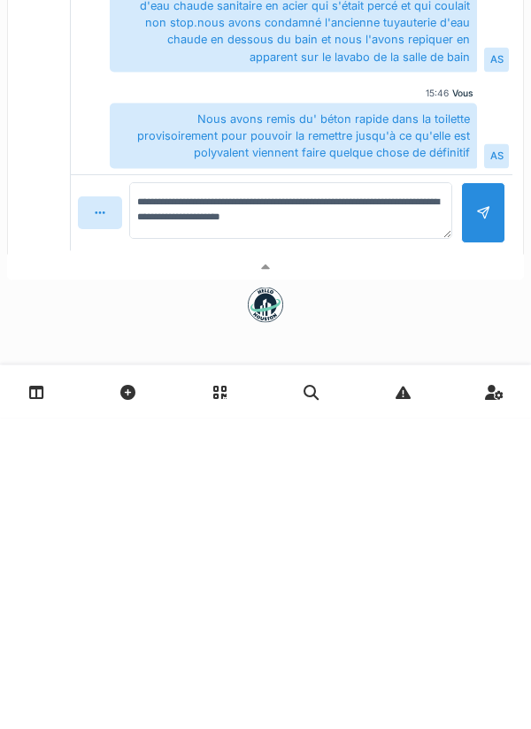
click at [388, 565] on div at bounding box center [265, 578] width 517 height 26
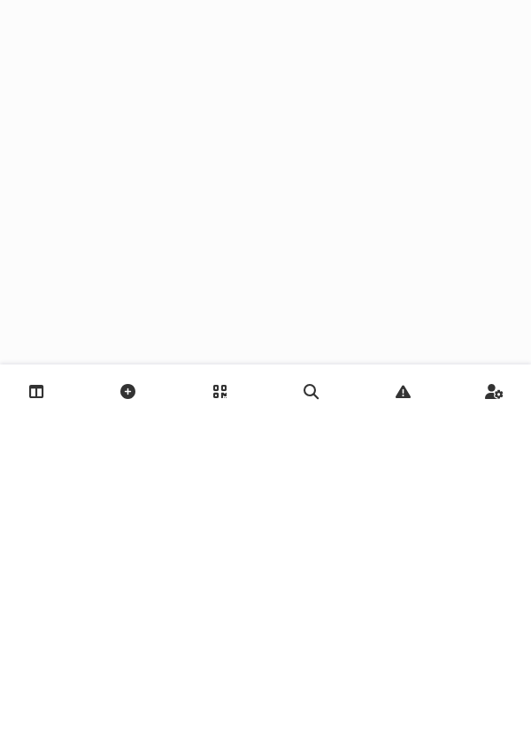
scroll to position [0, 0]
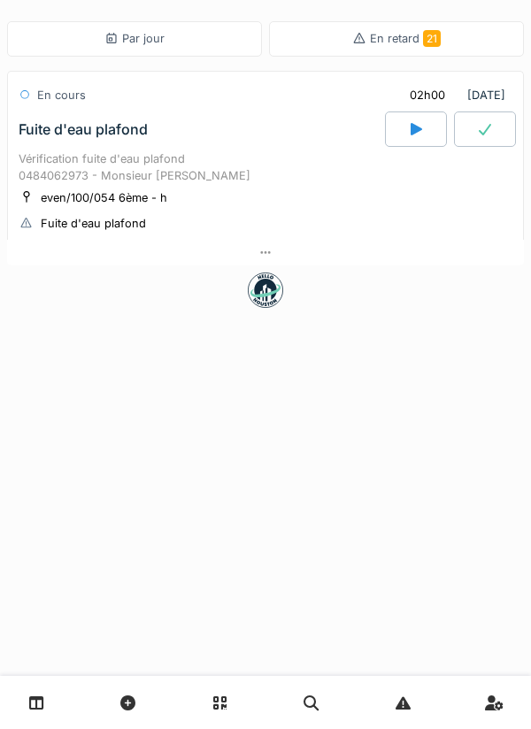
click at [254, 246] on div at bounding box center [265, 253] width 517 height 26
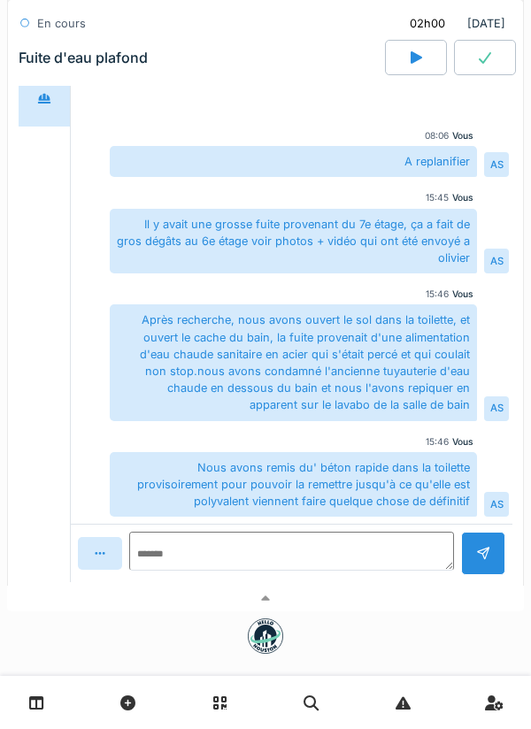
scroll to position [465, 0]
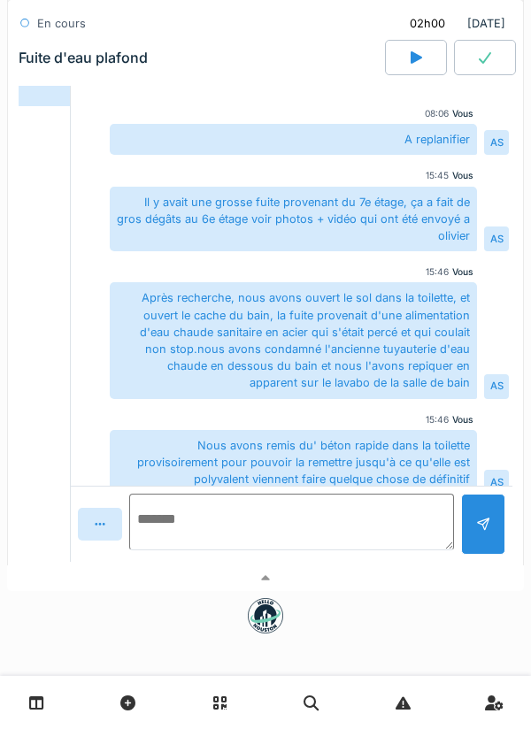
click at [360, 534] on textarea at bounding box center [291, 522] width 325 height 57
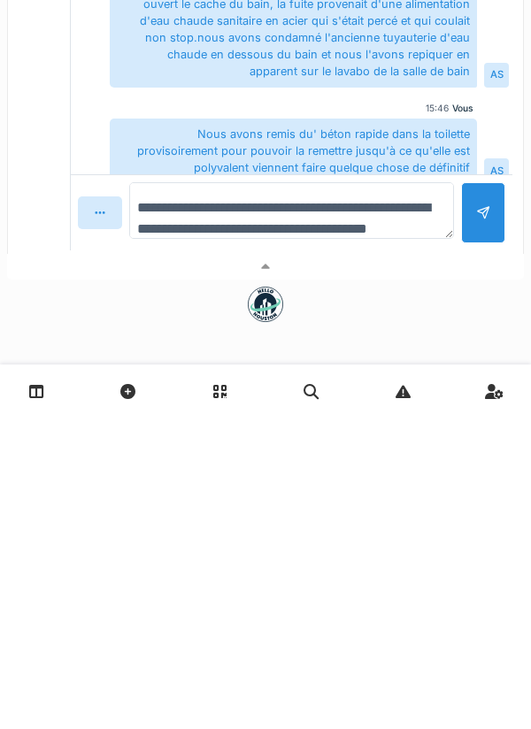
scroll to position [21, 0]
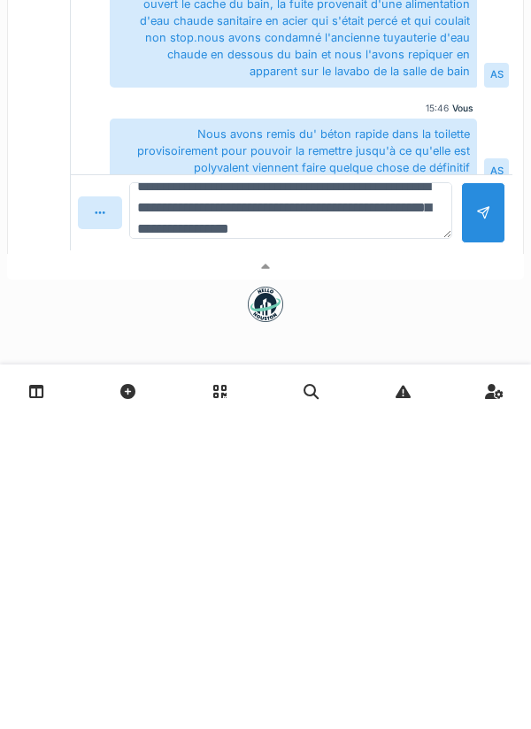
type textarea "**********"
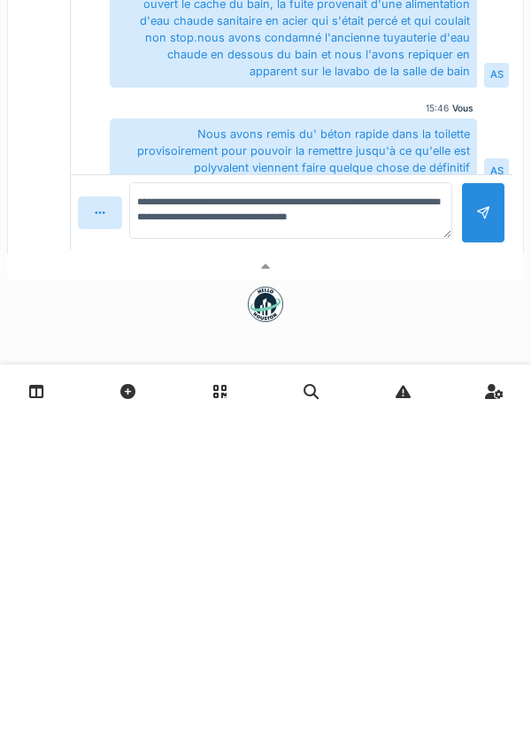
click at [482, 539] on div at bounding box center [483, 524] width 44 height 61
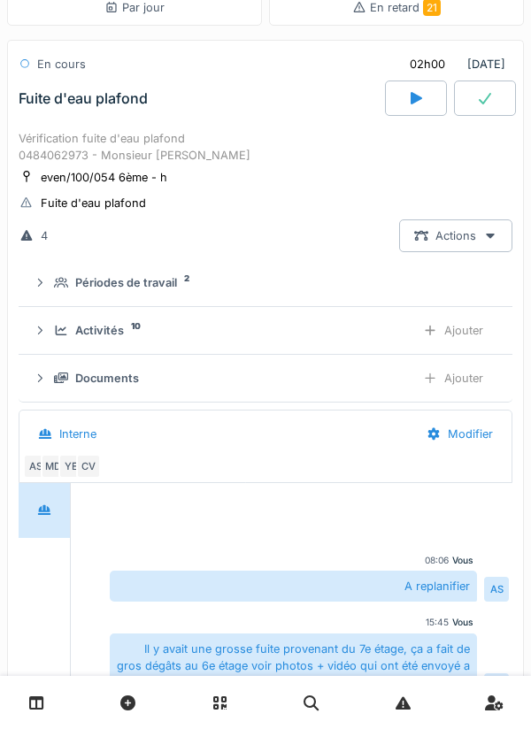
scroll to position [0, 0]
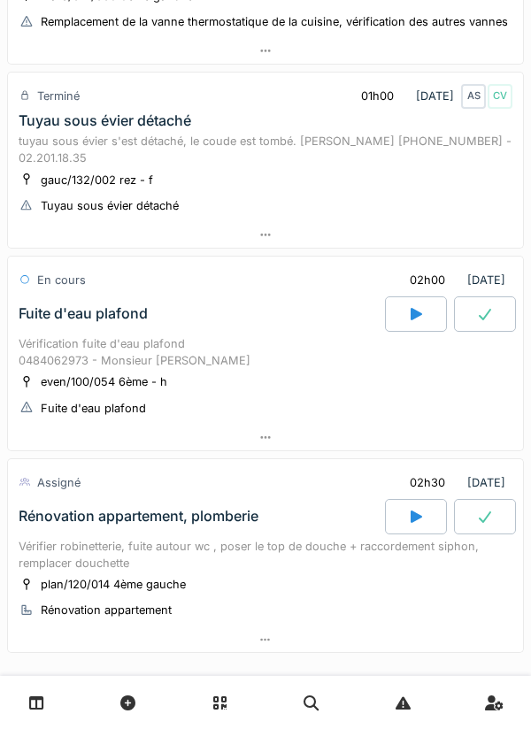
scroll to position [380, 0]
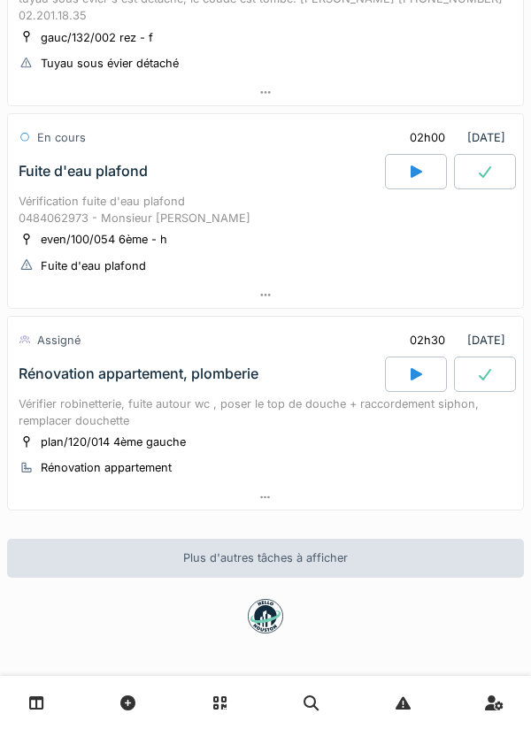
click at [328, 388] on div "Rénovation appartement, plomberie" at bounding box center [200, 374] width 370 height 35
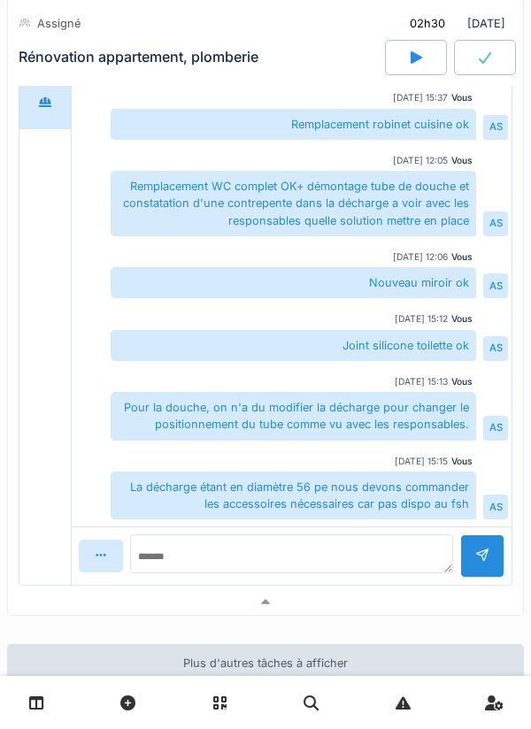
scroll to position [1111, 0]
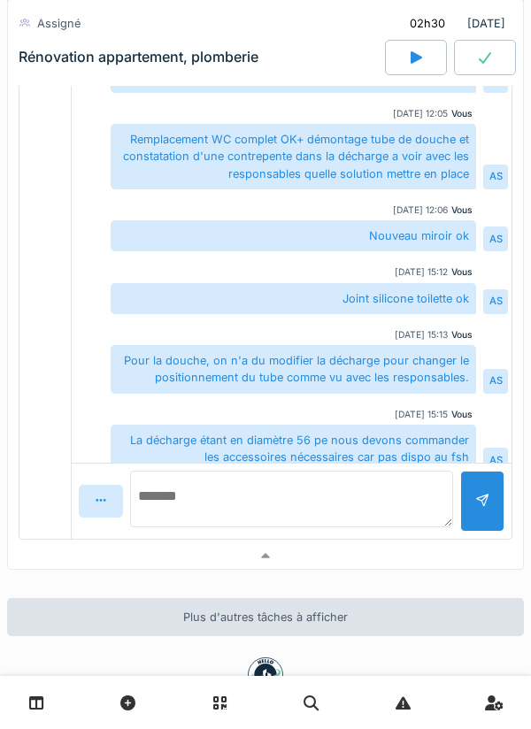
click at [326, 503] on textarea at bounding box center [291, 499] width 323 height 57
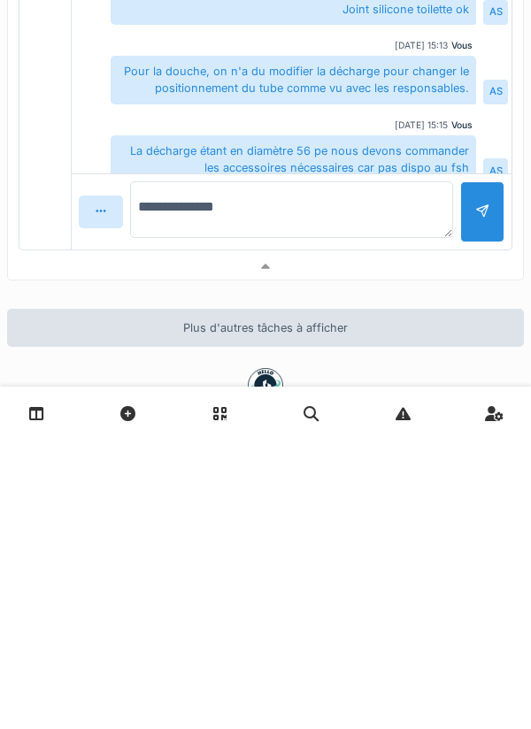
type textarea "**********"
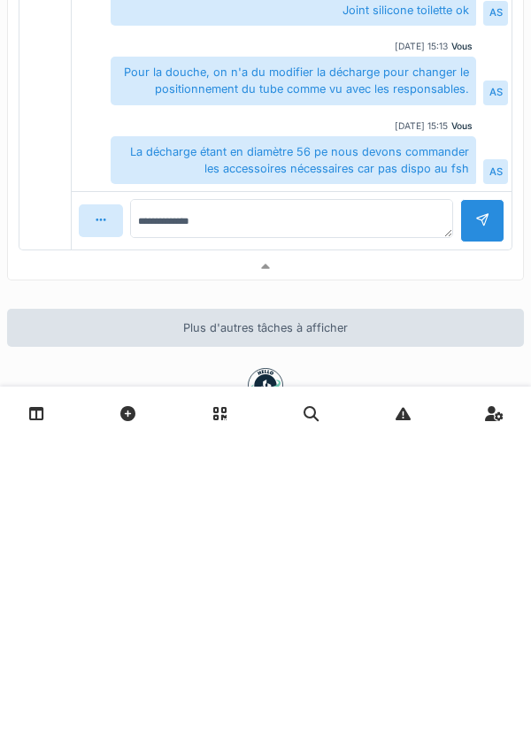
click at [480, 506] on div at bounding box center [482, 510] width 14 height 17
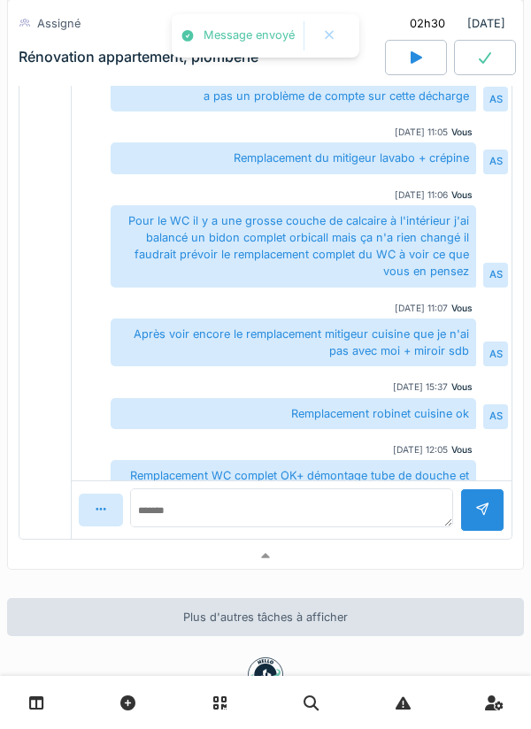
scroll to position [452, 0]
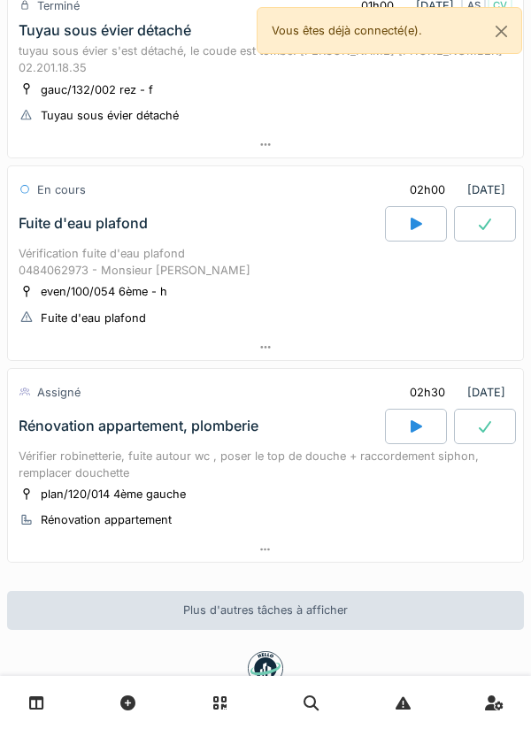
scroll to position [380, 0]
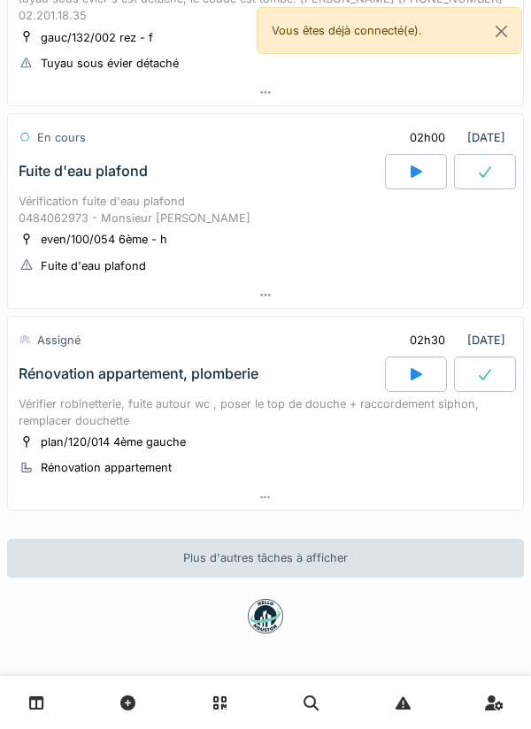
click at [352, 259] on div "even/100/054 6ème - h Fuite d'eau plafond" at bounding box center [266, 252] width 494 height 44
click at [318, 299] on div at bounding box center [265, 295] width 515 height 26
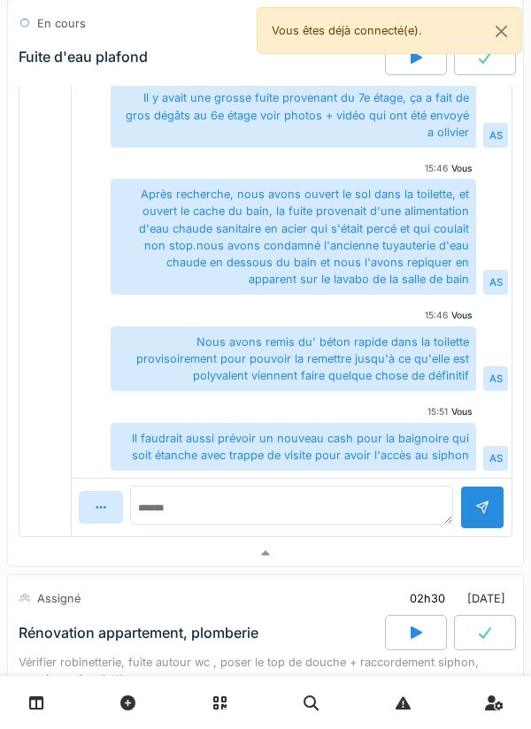
scroll to position [910, 0]
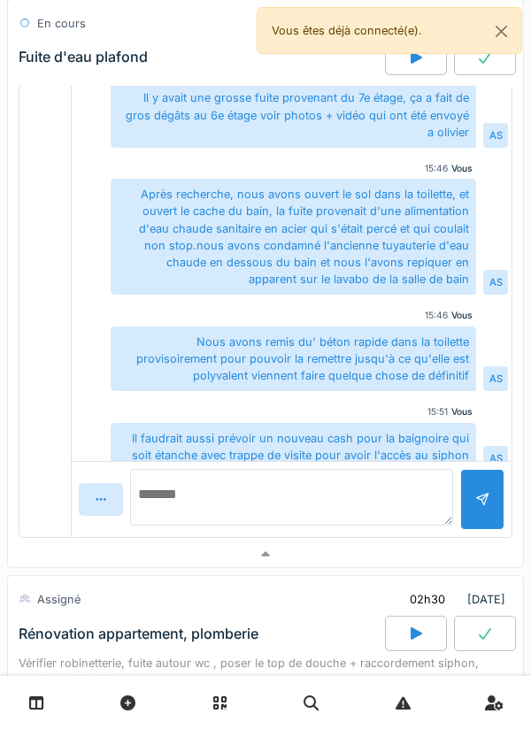
click at [364, 503] on textarea at bounding box center [291, 497] width 323 height 57
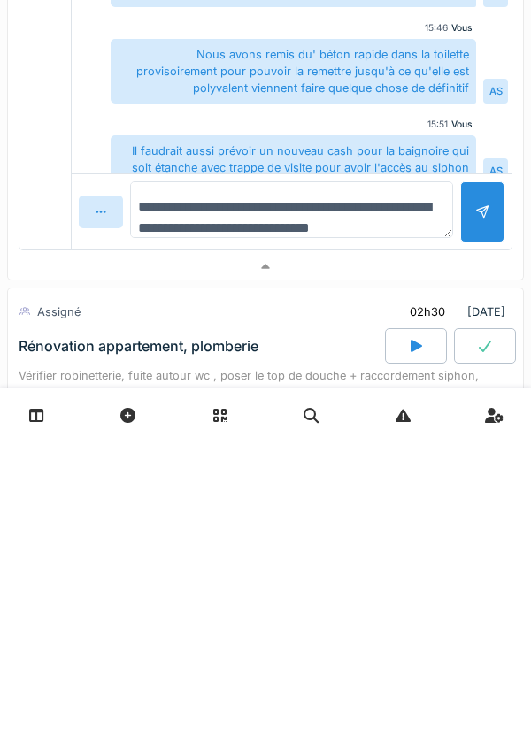
scroll to position [21, 0]
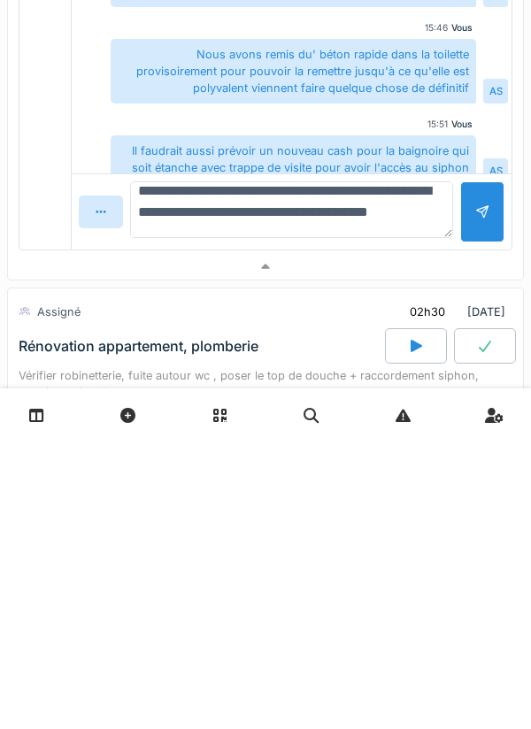
type textarea "**********"
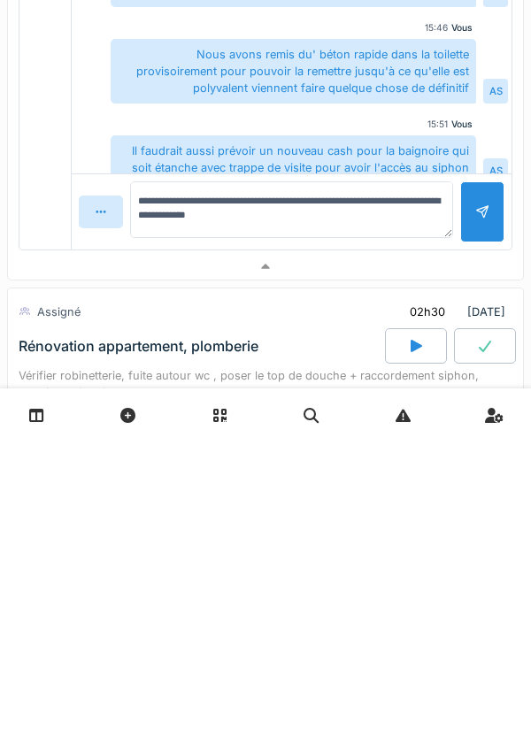
click at [483, 495] on div at bounding box center [482, 499] width 14 height 17
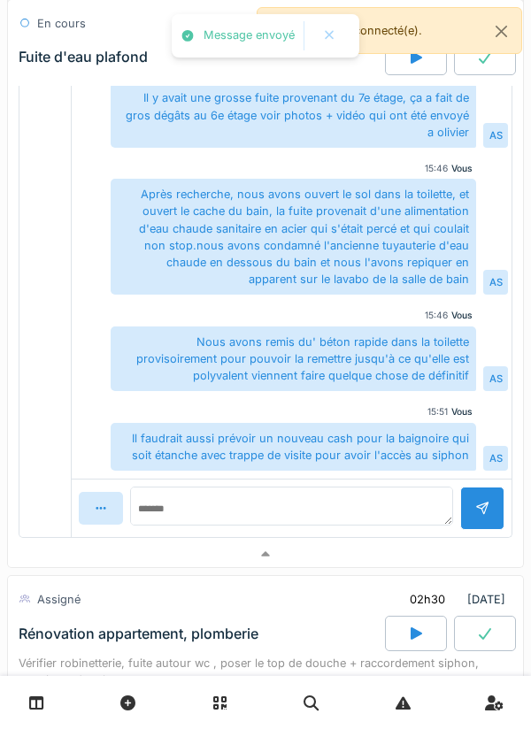
scroll to position [173, 0]
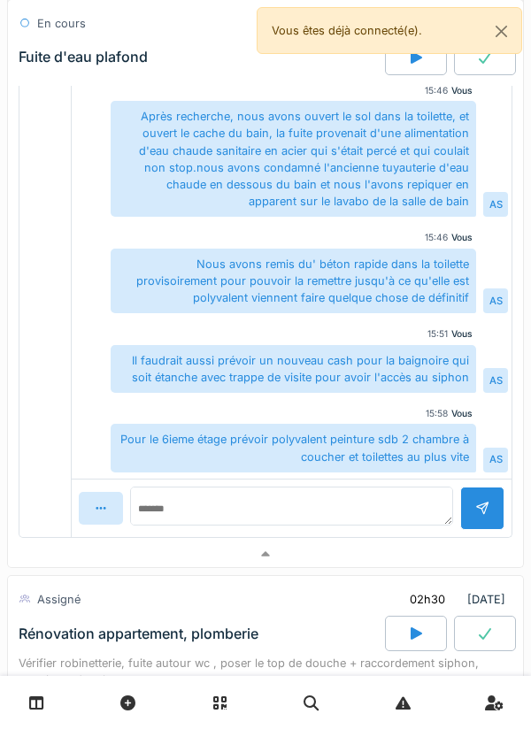
click at [400, 550] on div at bounding box center [265, 554] width 515 height 26
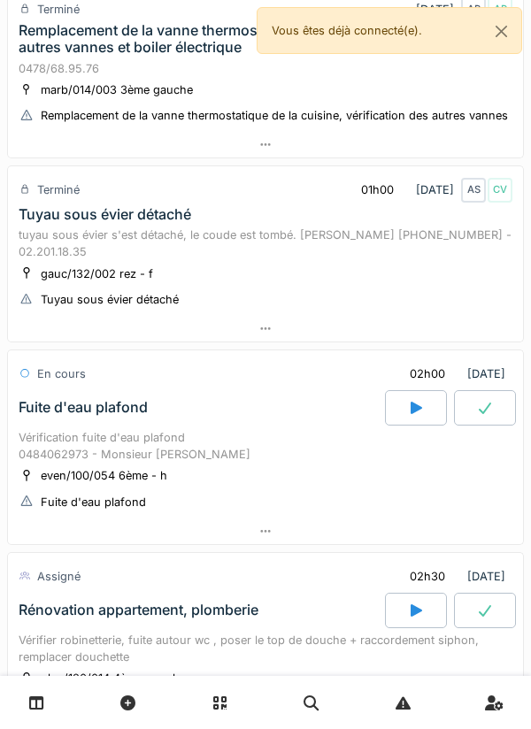
scroll to position [0, 0]
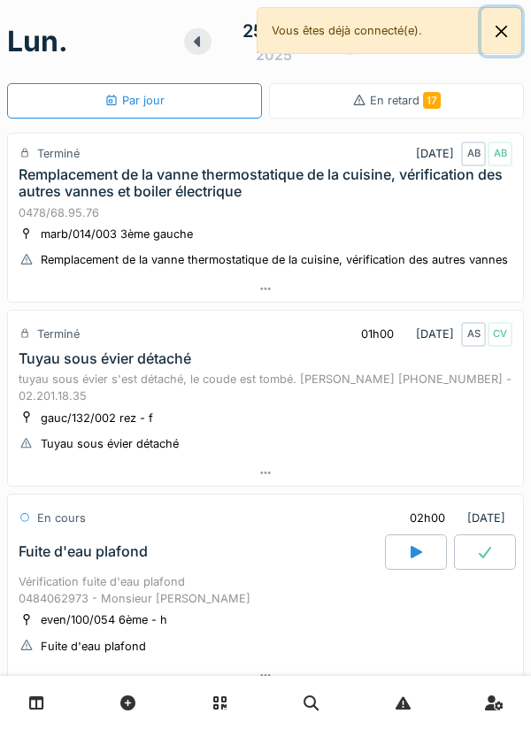
click at [512, 27] on button "Close" at bounding box center [501, 31] width 40 height 47
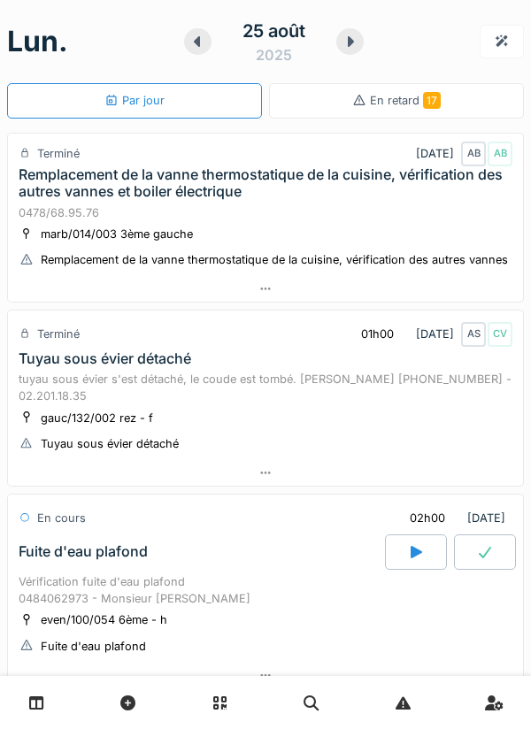
click at [337, 49] on div "25 août 2025" at bounding box center [274, 41] width 180 height 55
click at [339, 39] on div at bounding box center [349, 41] width 27 height 27
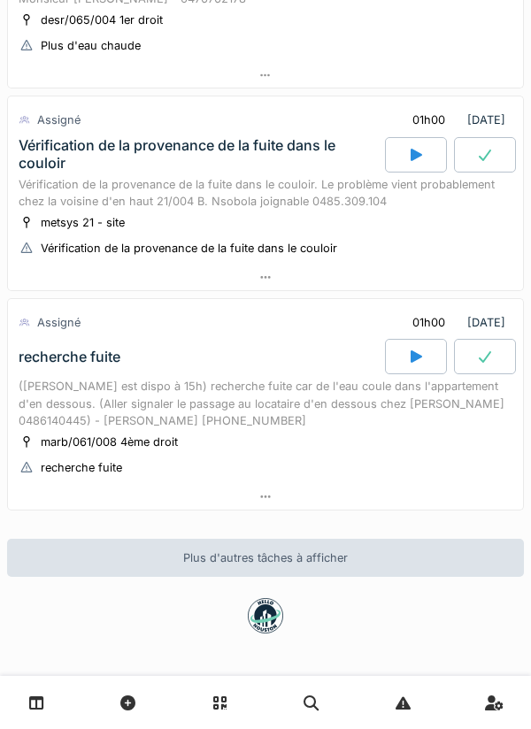
scroll to position [1153, 0]
click at [426, 486] on div at bounding box center [265, 498] width 515 height 26
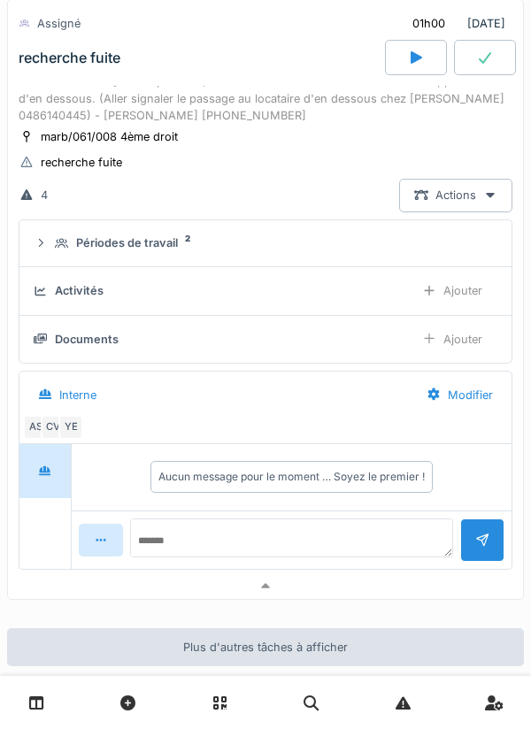
scroll to position [1489, 0]
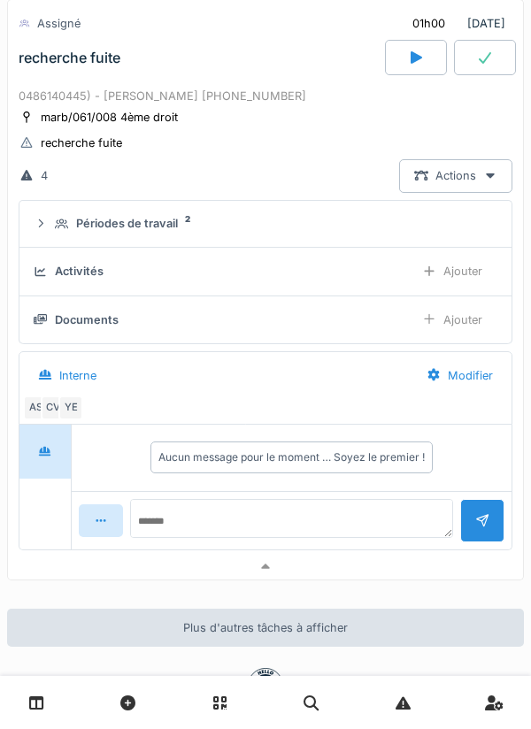
click at [73, 388] on div "Interne" at bounding box center [67, 375] width 88 height 33
click at [72, 399] on div "YE" at bounding box center [70, 407] width 25 height 25
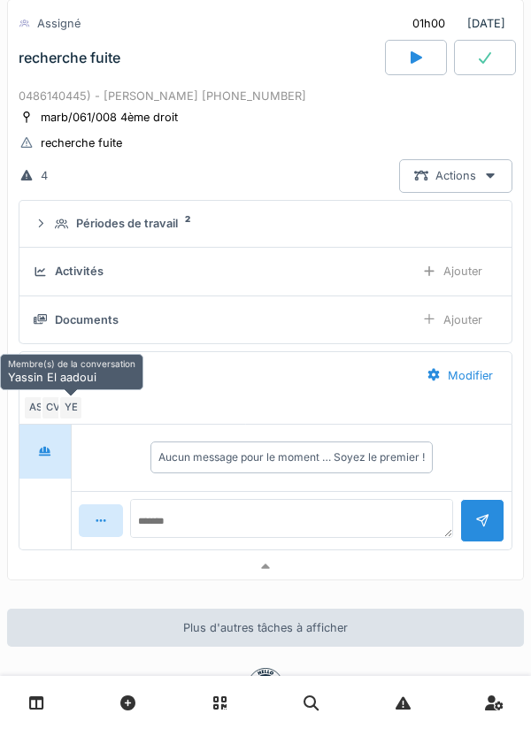
click at [58, 399] on div "YE" at bounding box center [70, 407] width 25 height 25
click at [60, 405] on div "YE" at bounding box center [70, 407] width 25 height 25
click at [66, 410] on div "YE" at bounding box center [70, 407] width 25 height 25
click at [49, 404] on div "CV" at bounding box center [53, 407] width 25 height 25
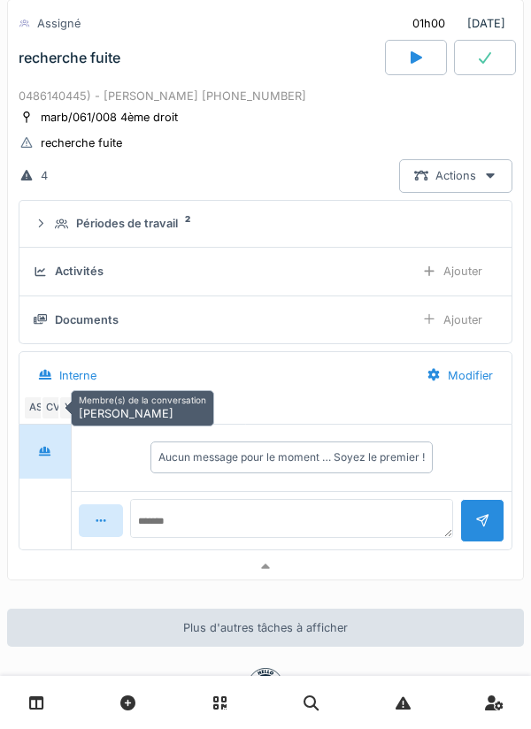
click at [219, 564] on div at bounding box center [265, 567] width 515 height 26
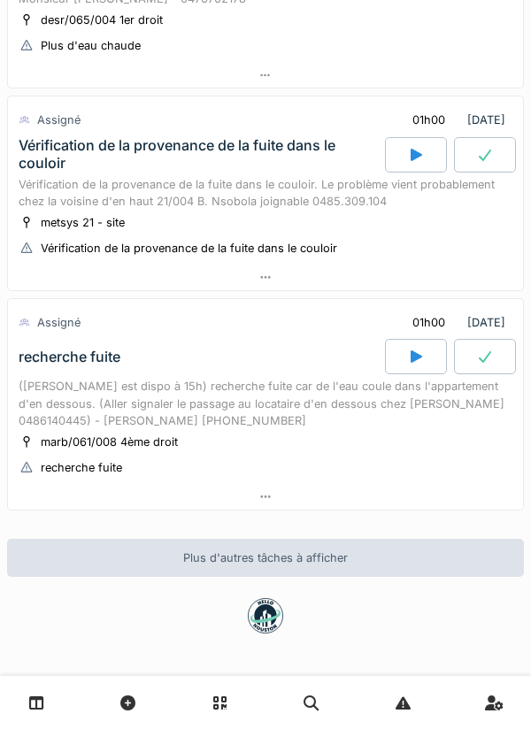
scroll to position [1154, 0]
